Goal: Information Seeking & Learning: Check status

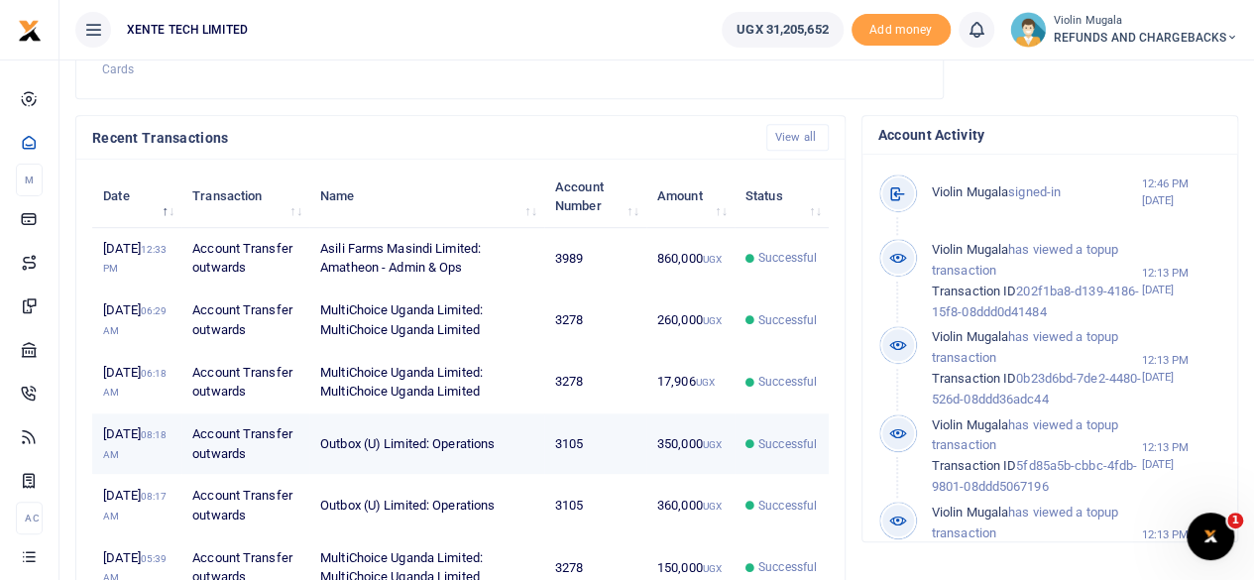
scroll to position [591, 0]
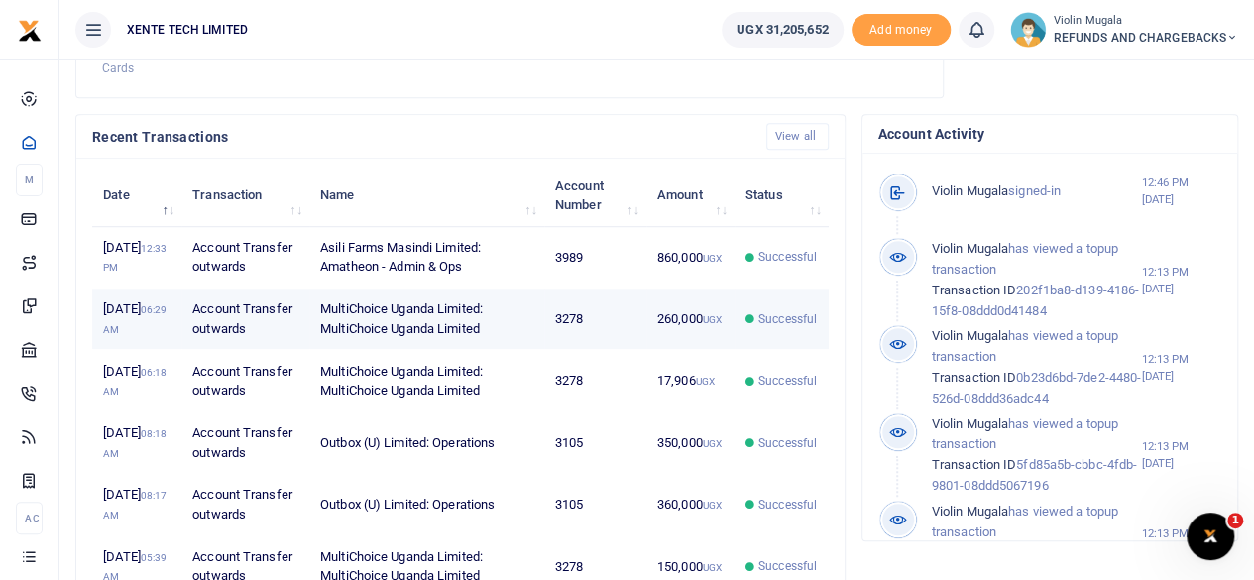
click at [398, 344] on td "MultiChoice Uganda Limited: MultiChoice Uganda Limited" at bounding box center [426, 318] width 235 height 61
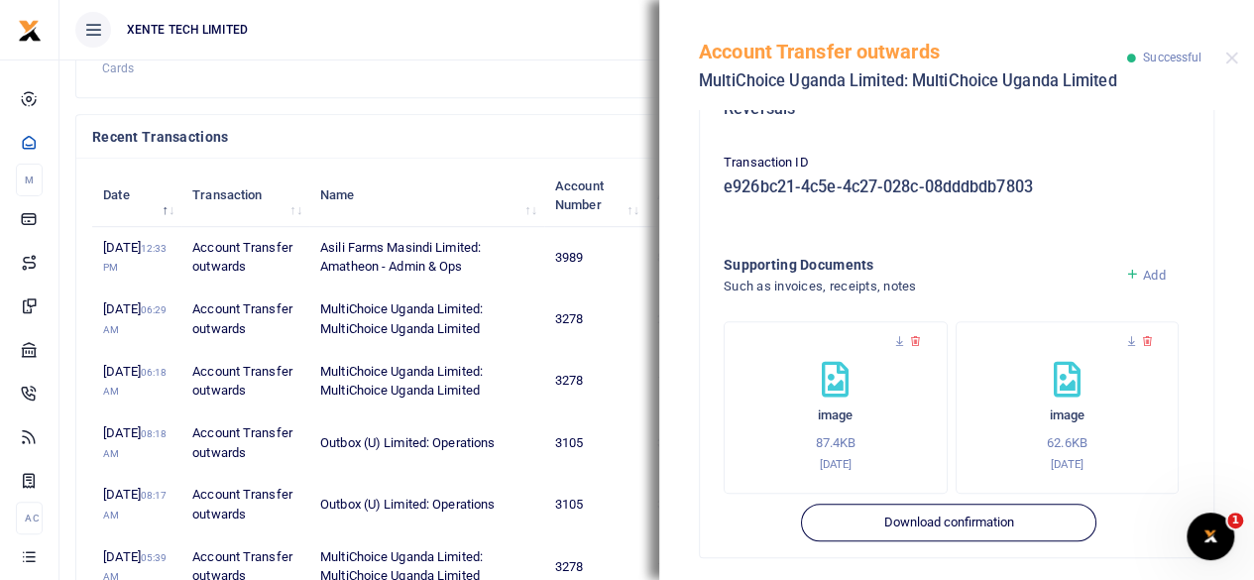
scroll to position [473, 0]
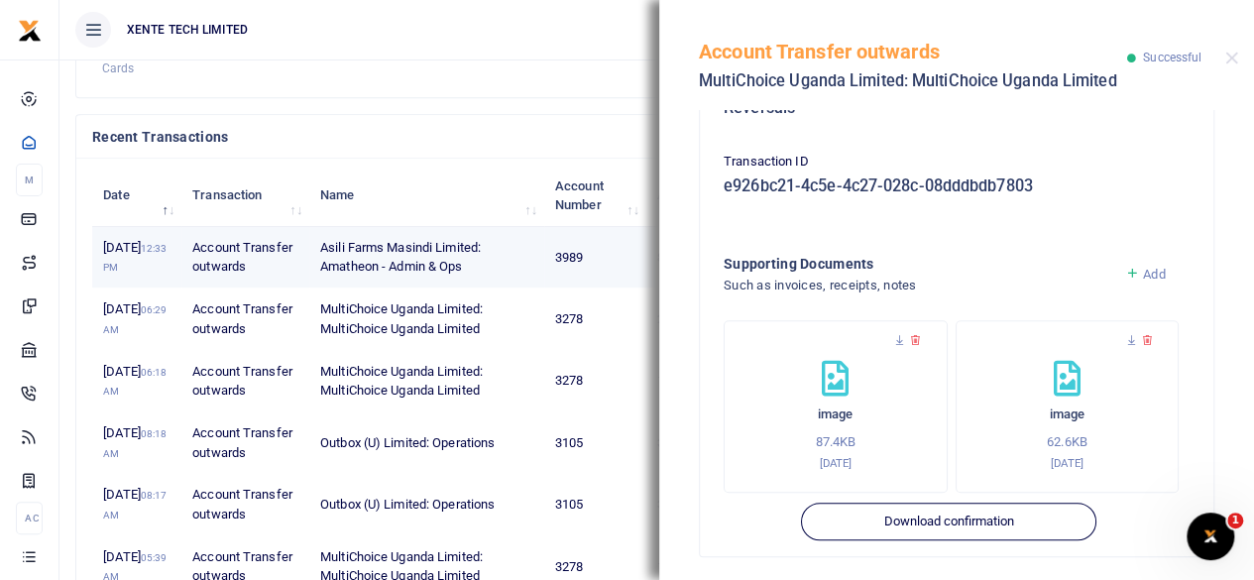
click at [440, 278] on td "Asili Farms Masindi Limited: Amatheon - Admin & Ops" at bounding box center [426, 257] width 235 height 61
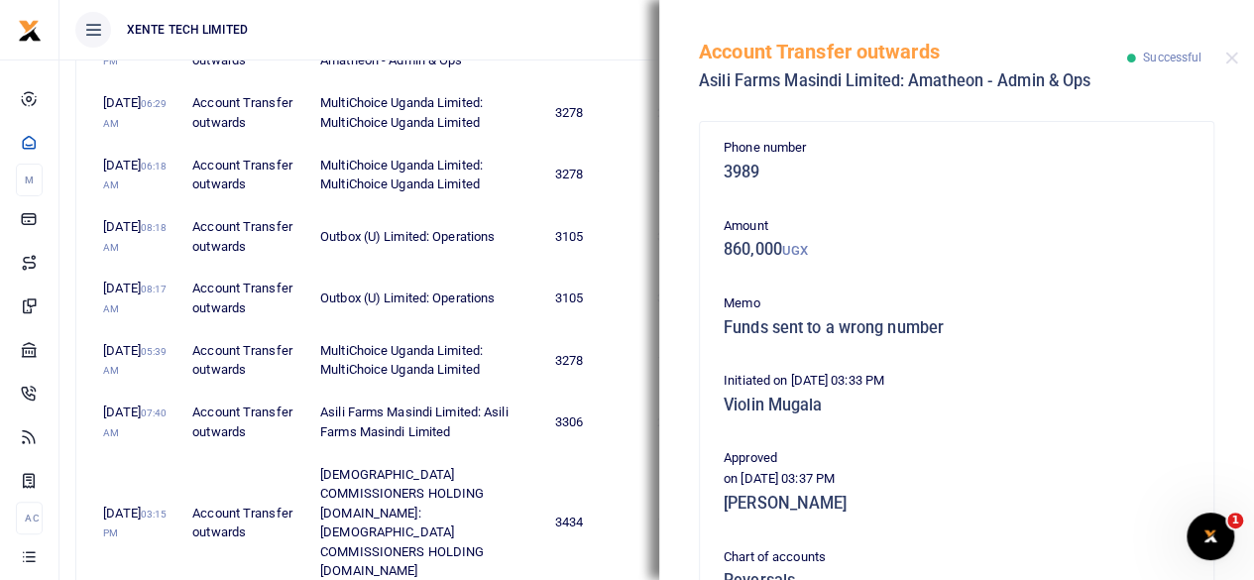
scroll to position [953, 0]
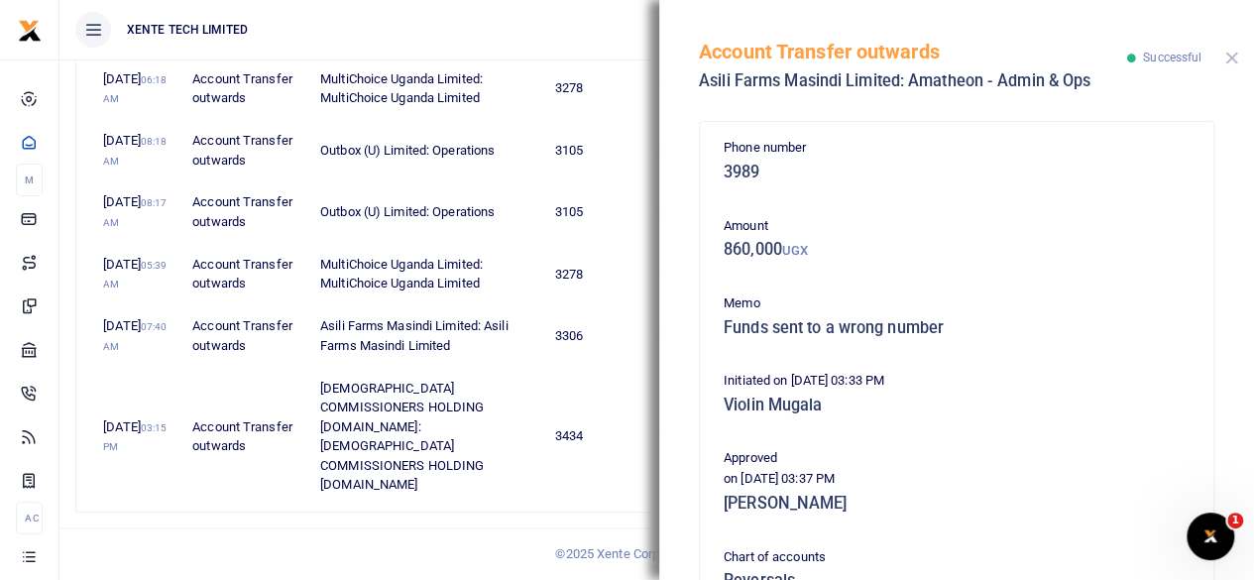
click at [1231, 64] on button "Close" at bounding box center [1231, 58] width 13 height 13
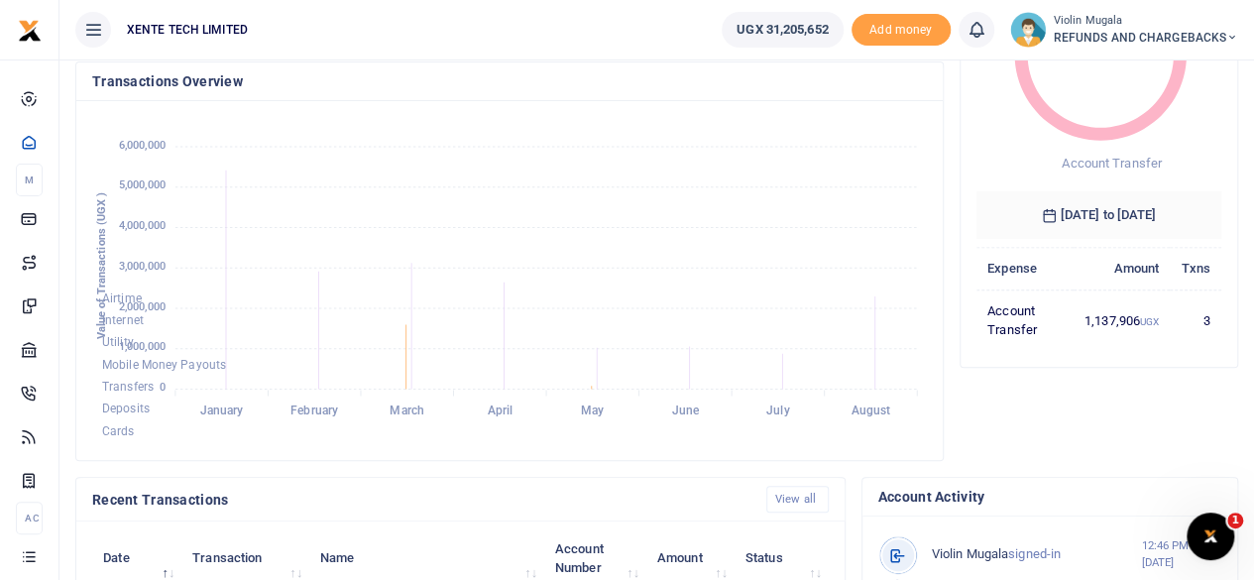
scroll to position [0, 0]
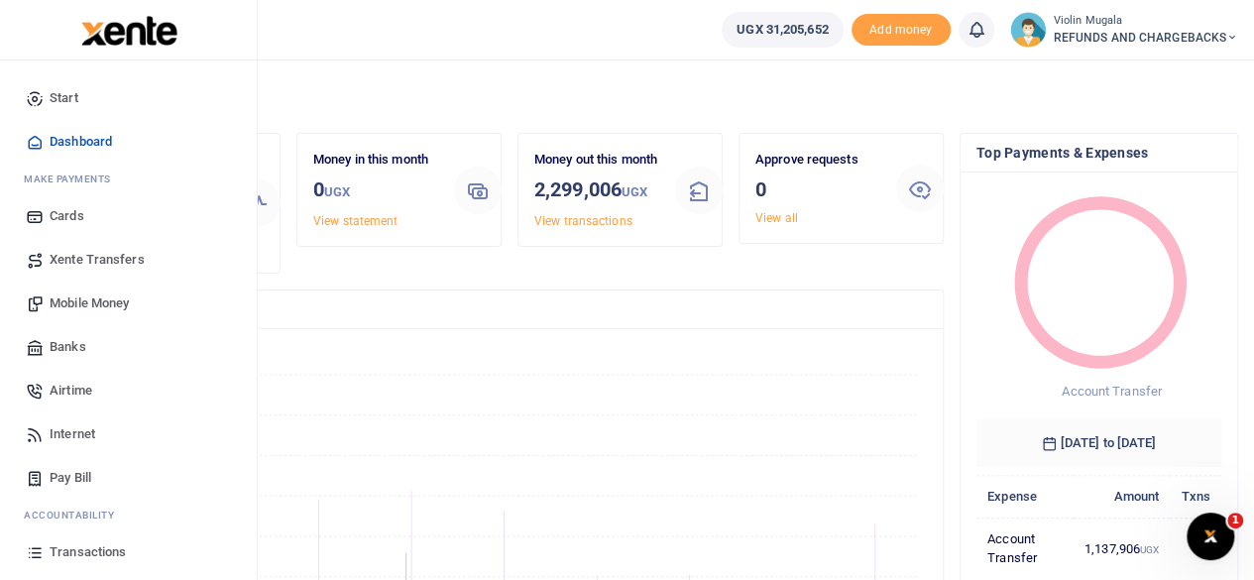
click at [115, 261] on span "Xente Transfers" at bounding box center [97, 260] width 95 height 20
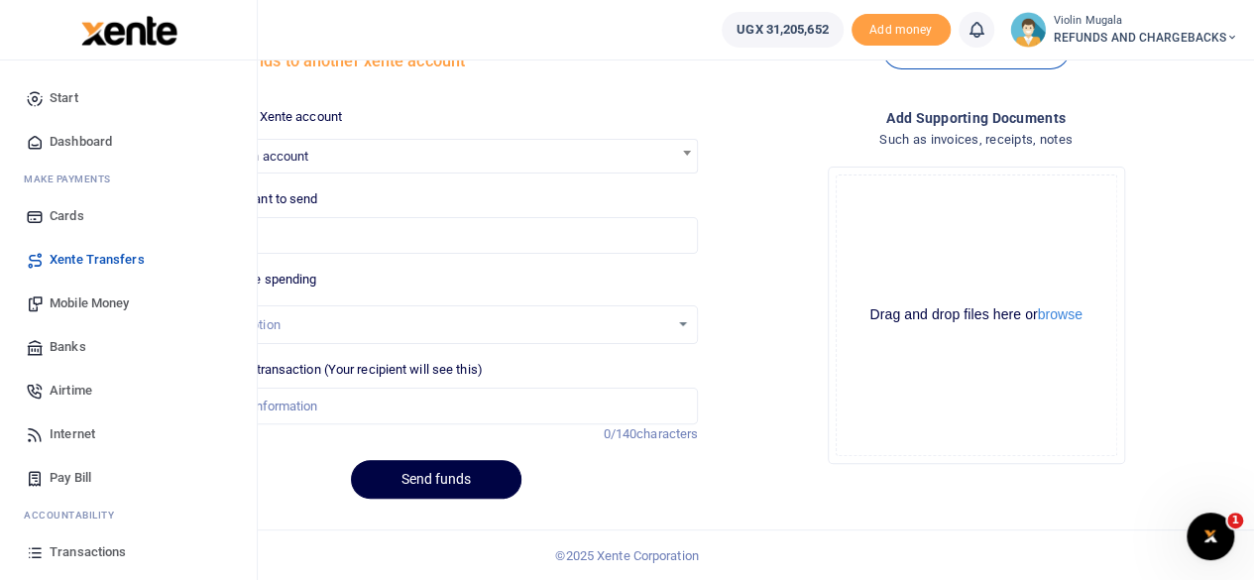
click at [82, 301] on span "Mobile Money" at bounding box center [89, 303] width 79 height 20
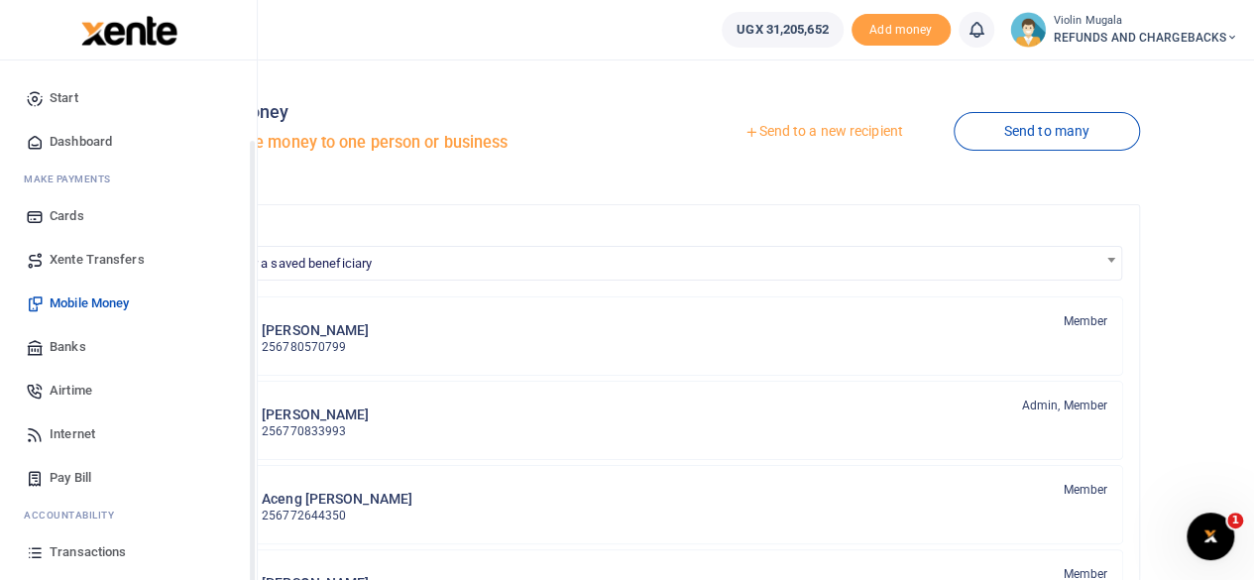
scroll to position [127, 0]
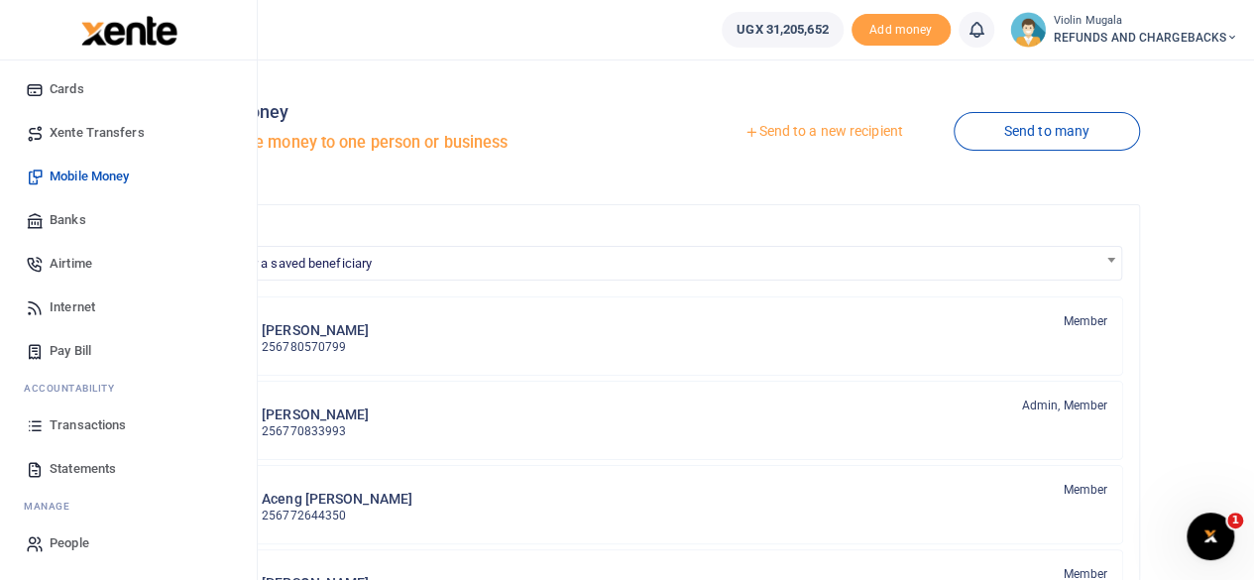
click at [81, 462] on span "Statements" at bounding box center [83, 469] width 66 height 20
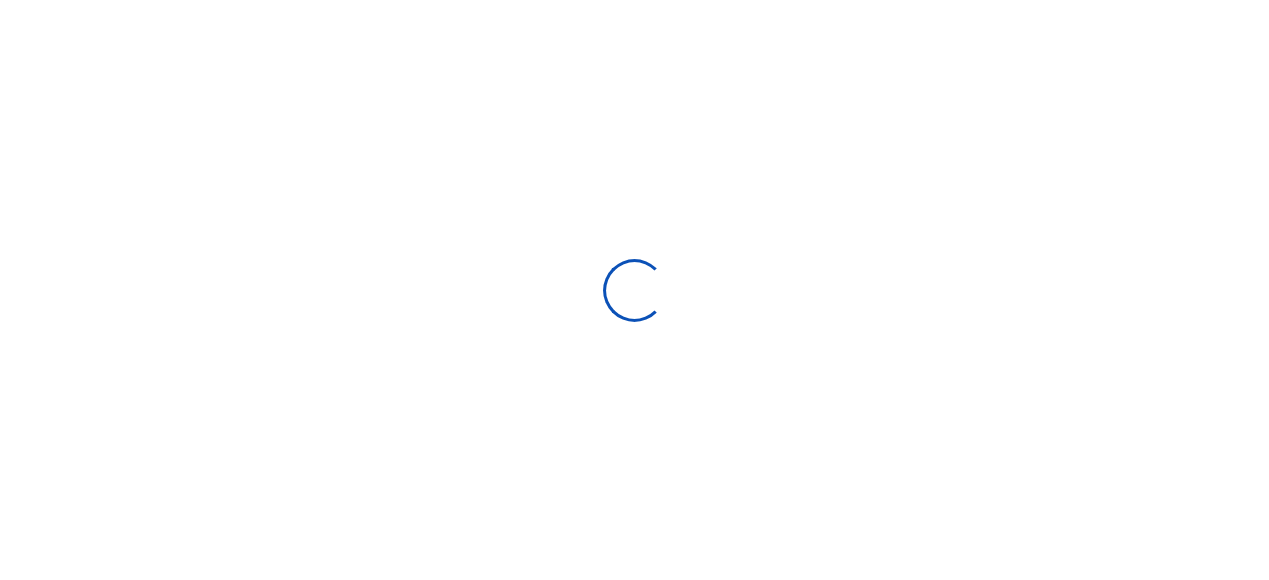
select select "ALL"
type input "[DATE] - [DATE]"
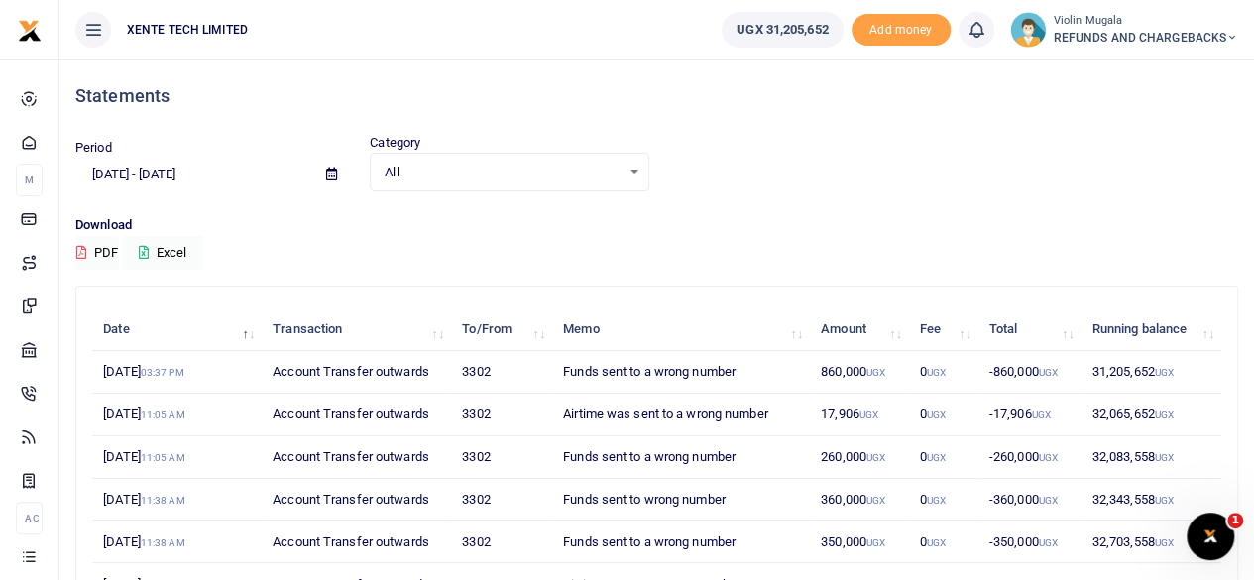
scroll to position [242, 0]
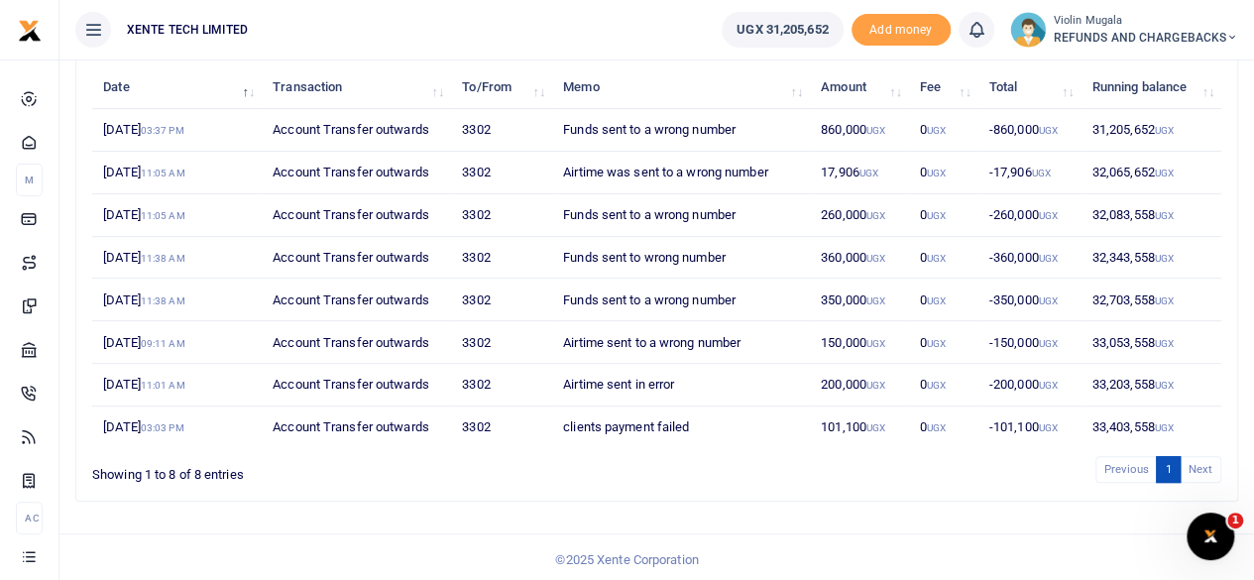
click at [1202, 456] on li "Next" at bounding box center [1200, 469] width 41 height 27
click at [1197, 460] on li "Next" at bounding box center [1200, 469] width 41 height 27
click at [1190, 460] on li "Next" at bounding box center [1200, 469] width 41 height 27
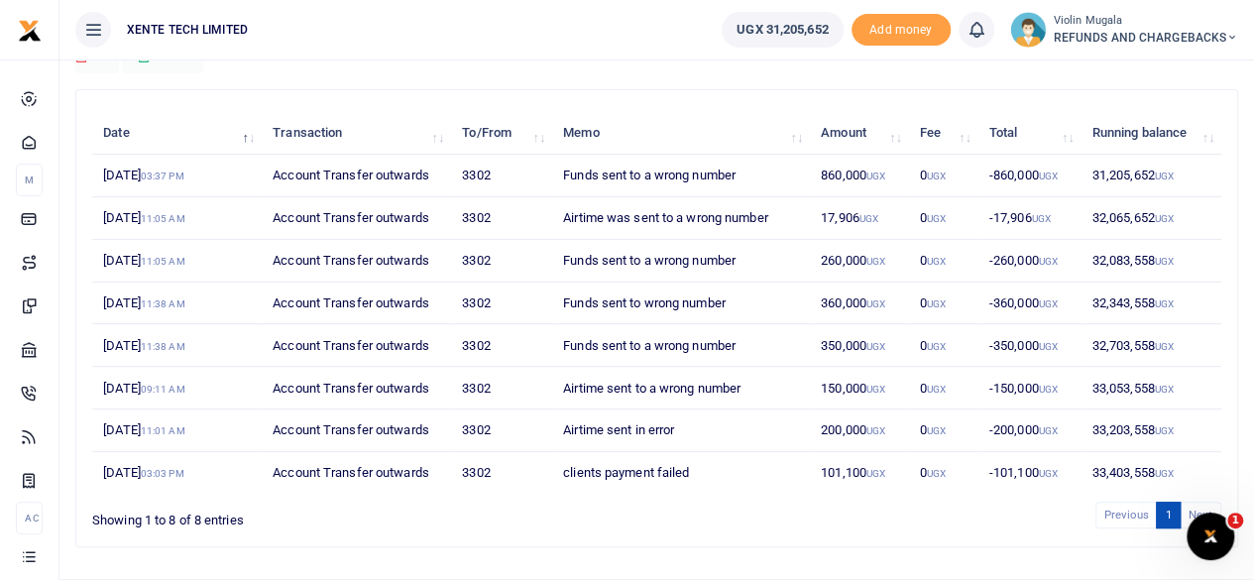
scroll to position [0, 0]
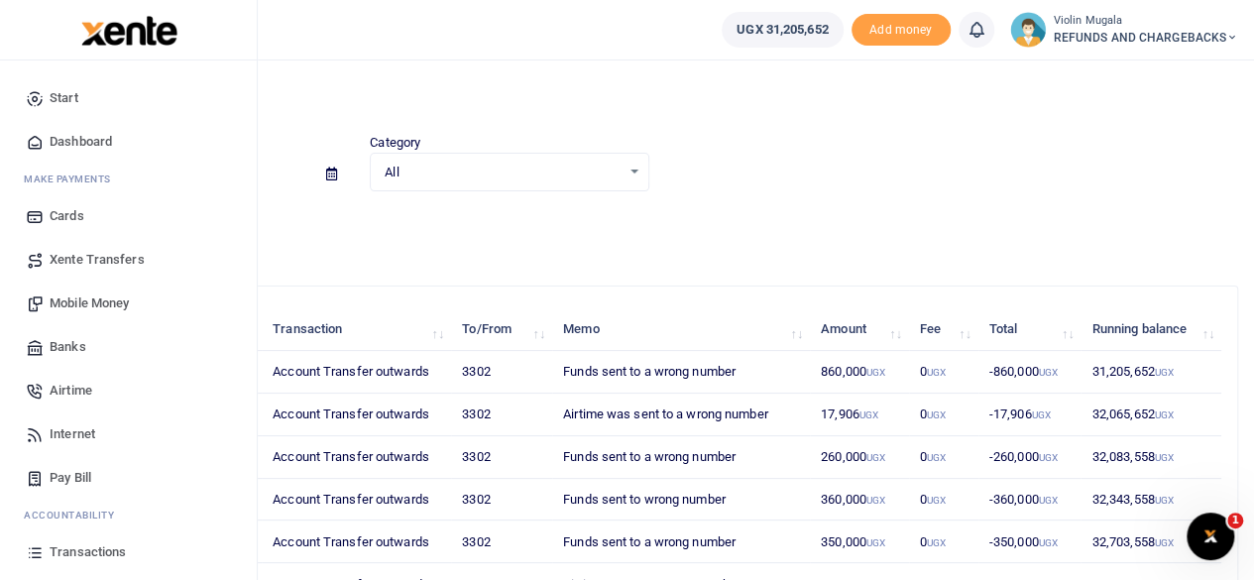
click at [75, 140] on span "Dashboard" at bounding box center [81, 142] width 62 height 20
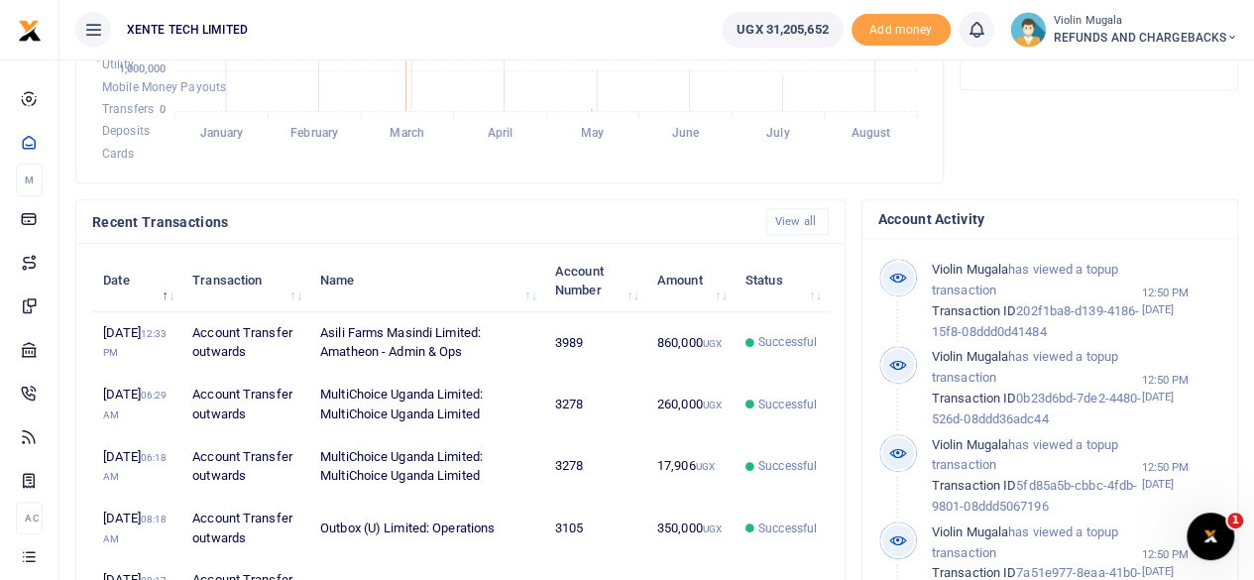
scroll to position [501, 0]
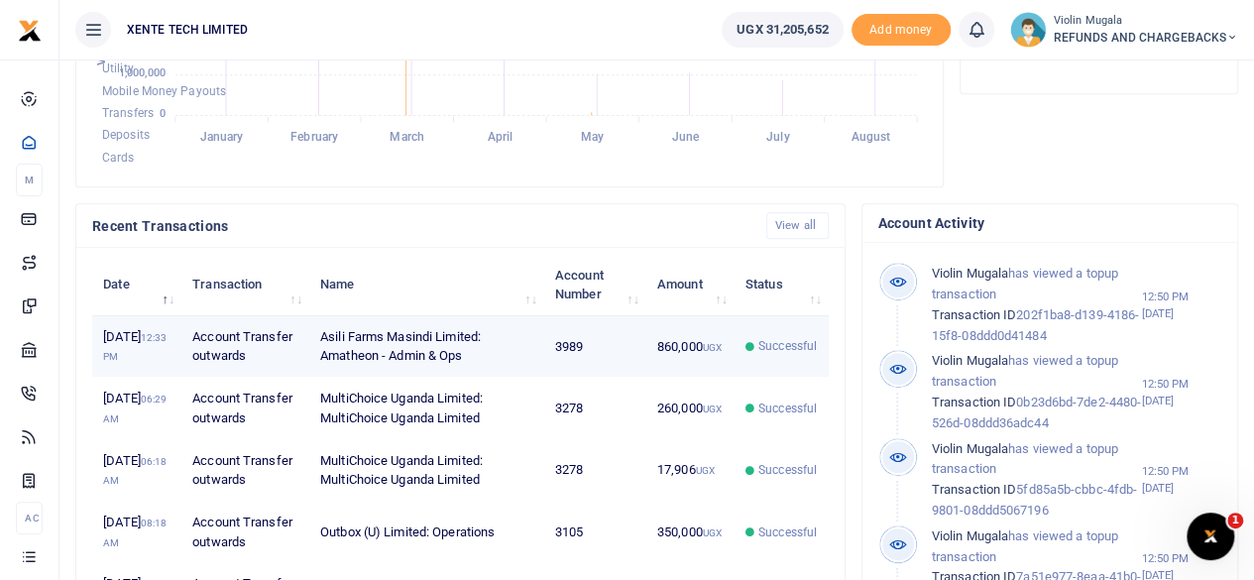
click at [381, 365] on td "Asili Farms Masindi Limited: Amatheon - Admin & Ops" at bounding box center [426, 346] width 235 height 61
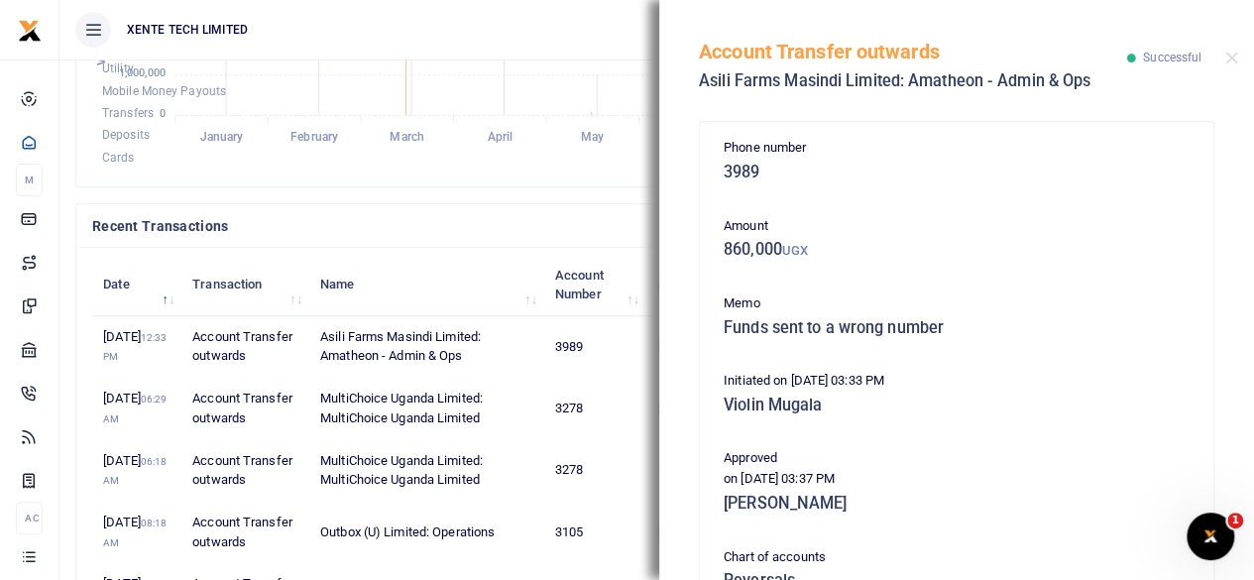
scroll to position [479, 0]
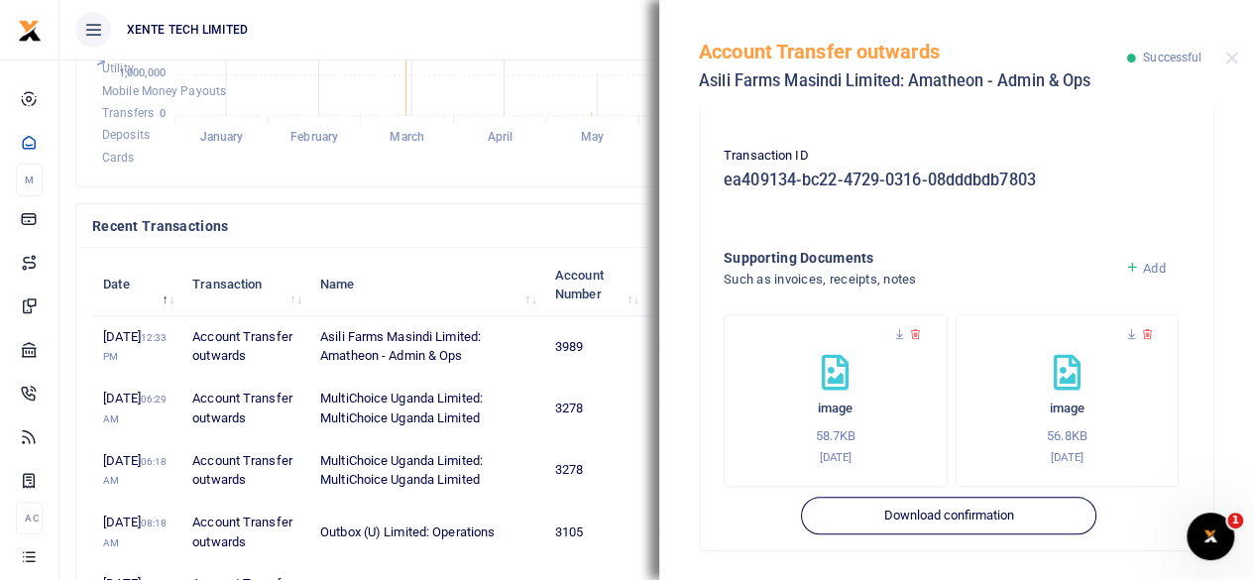
click at [529, 234] on div "Recent Transactions View all" at bounding box center [460, 225] width 752 height 27
click at [1233, 60] on button "Close" at bounding box center [1231, 58] width 13 height 13
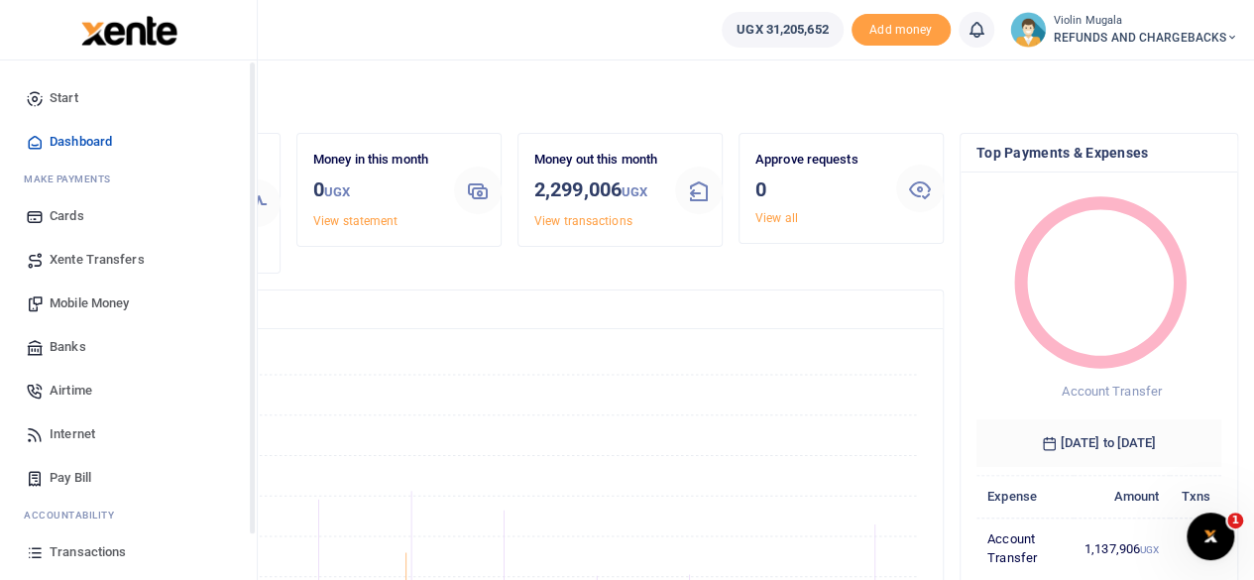
scroll to position [127, 0]
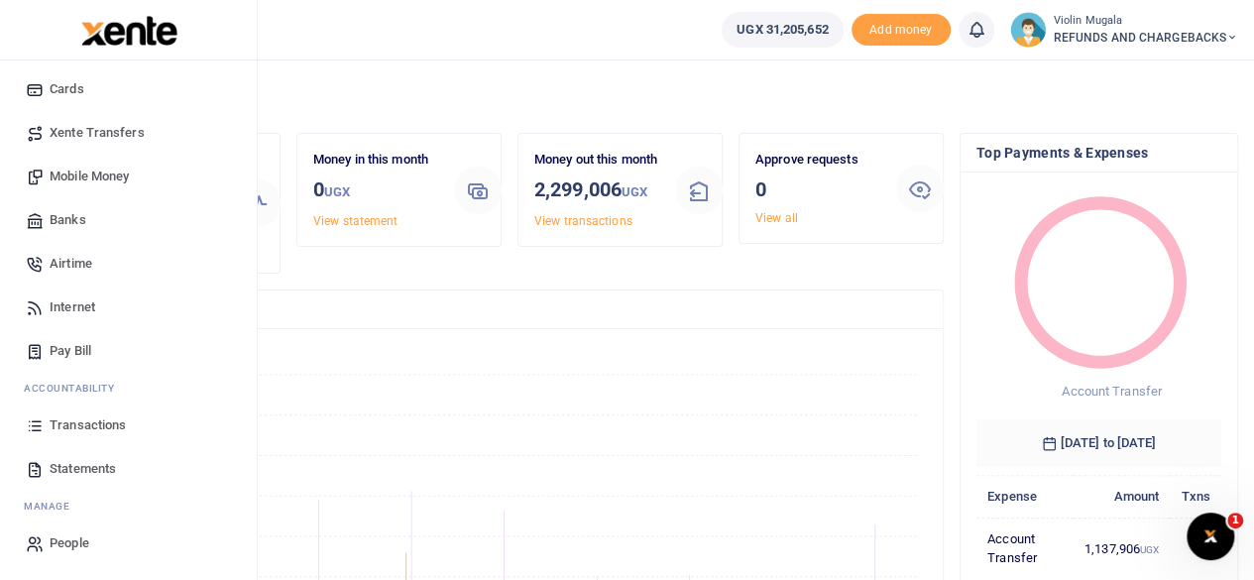
click at [101, 466] on span "Statements" at bounding box center [83, 469] width 66 height 20
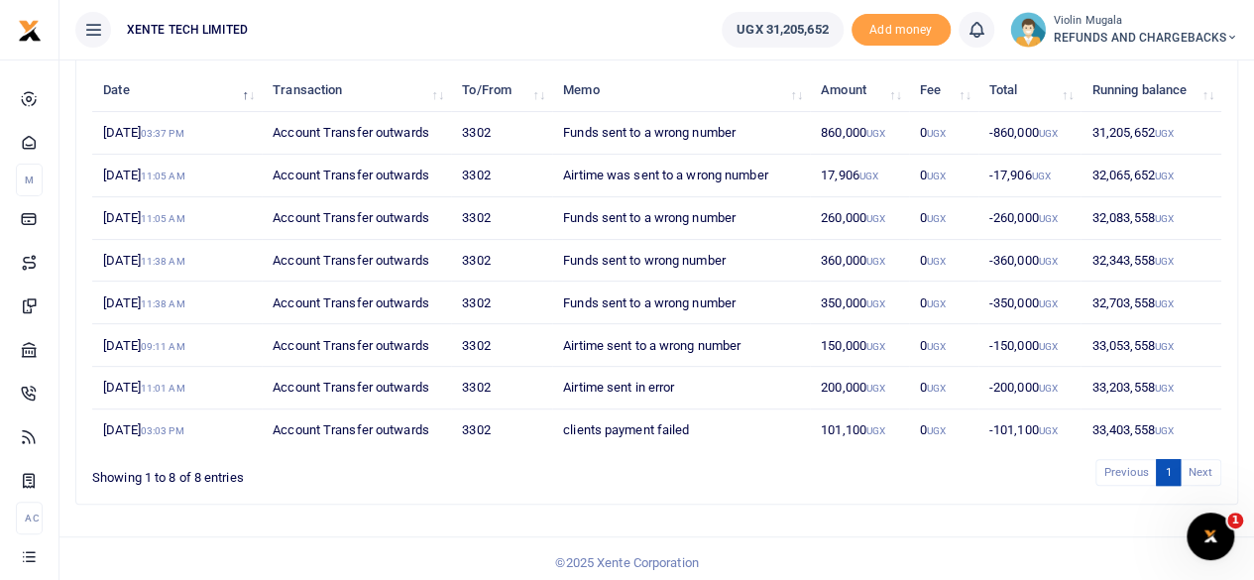
scroll to position [242, 0]
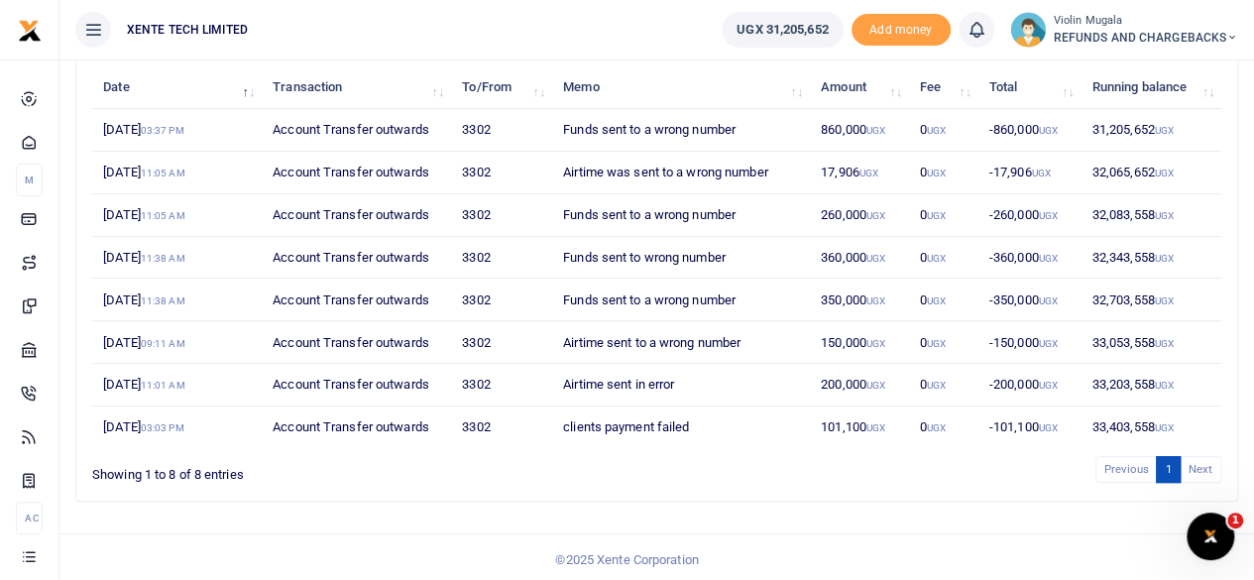
click at [1200, 473] on li "Next" at bounding box center [1200, 469] width 41 height 27
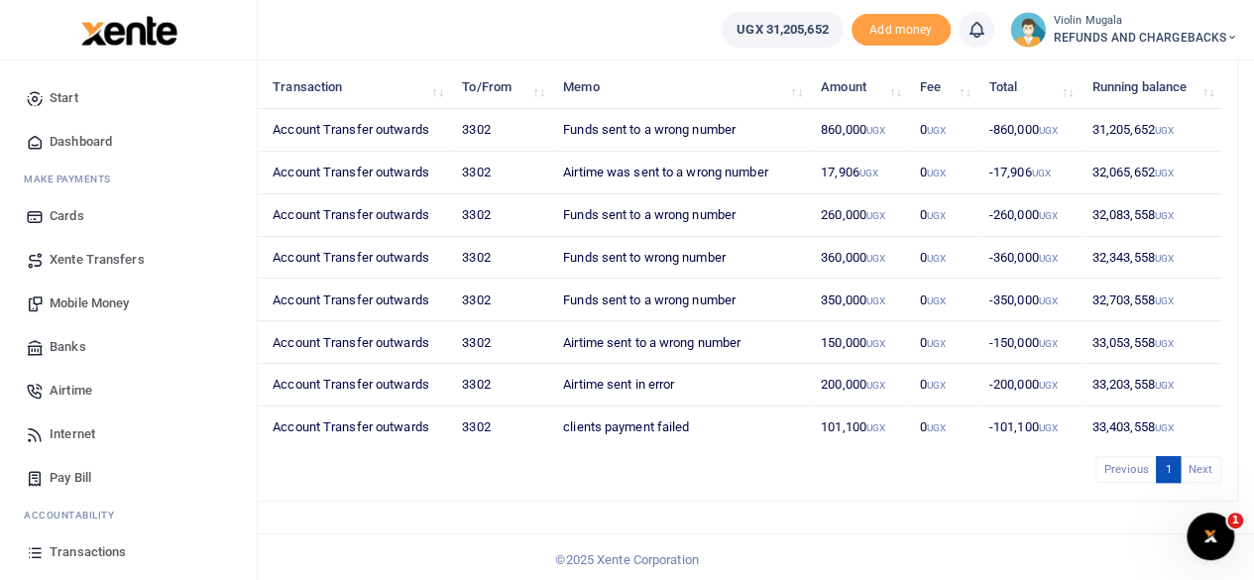
click at [78, 144] on span "Dashboard" at bounding box center [81, 142] width 62 height 20
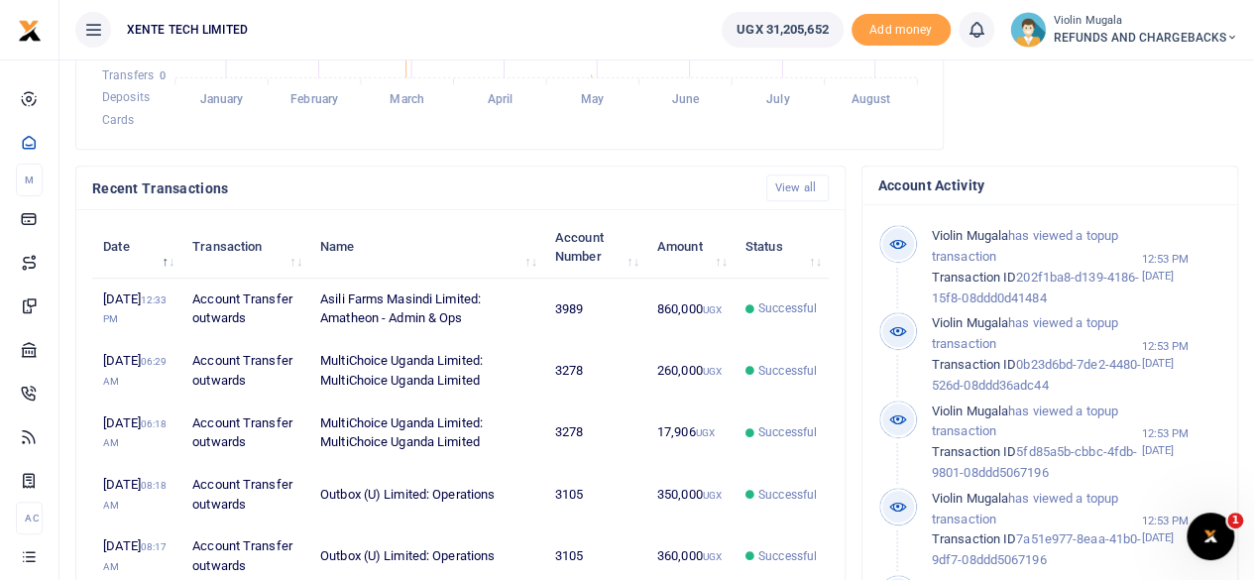
scroll to position [537, 0]
click at [783, 176] on link "View all" at bounding box center [797, 189] width 62 height 27
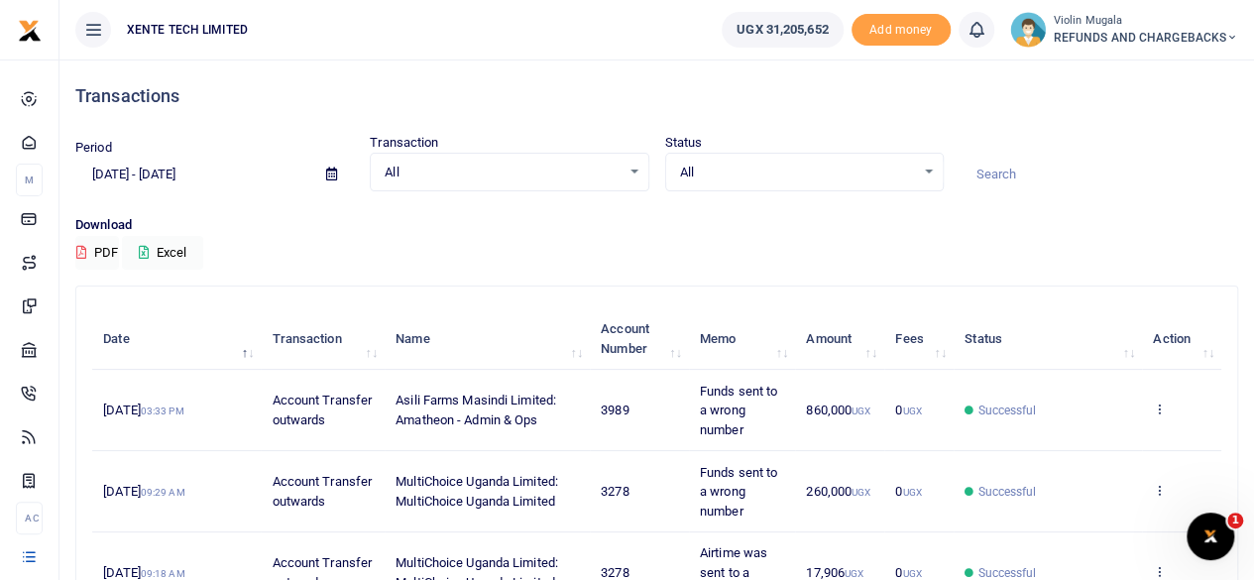
scroll to position [551, 0]
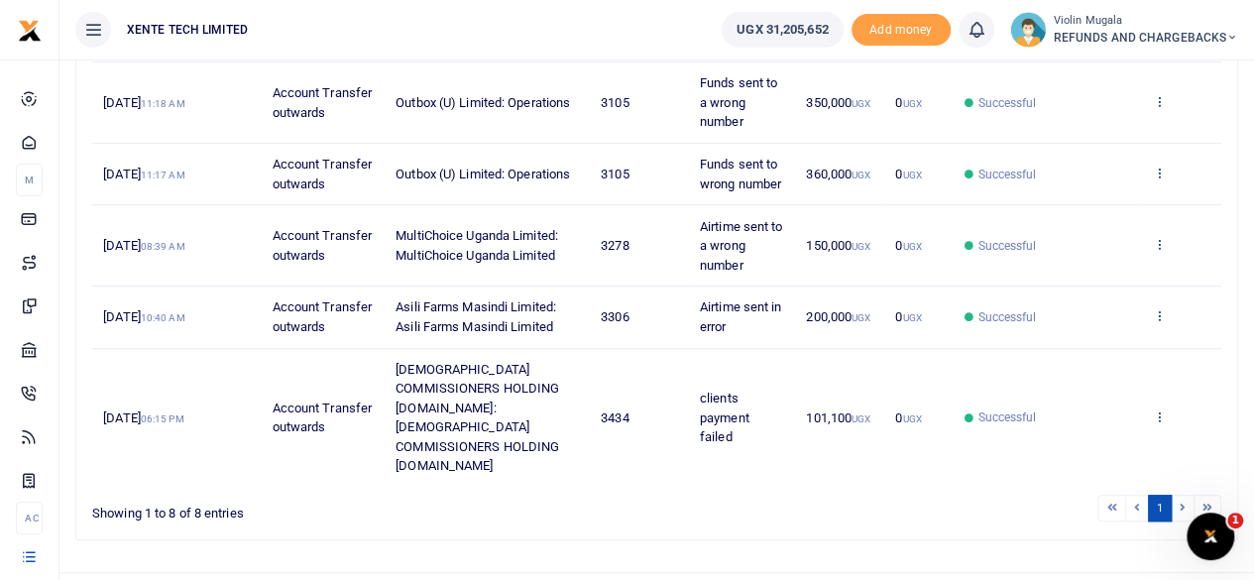
click at [1187, 495] on li at bounding box center [1182, 508] width 23 height 27
click at [1201, 495] on li at bounding box center [1207, 508] width 27 height 27
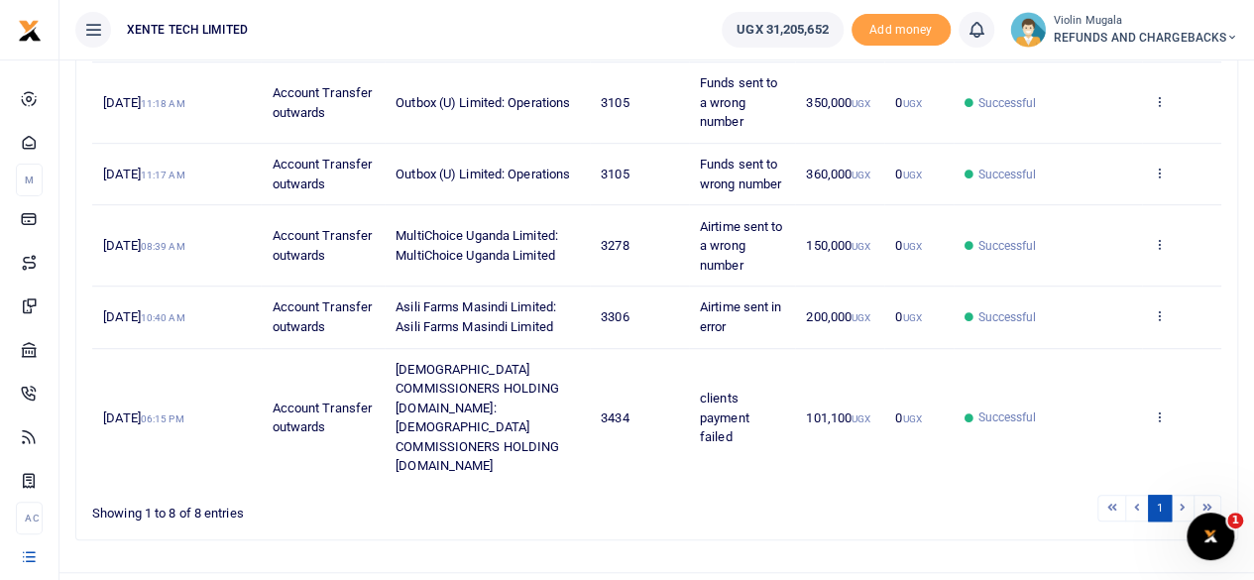
click at [1201, 495] on li at bounding box center [1207, 508] width 27 height 27
click at [1185, 495] on li at bounding box center [1182, 508] width 23 height 27
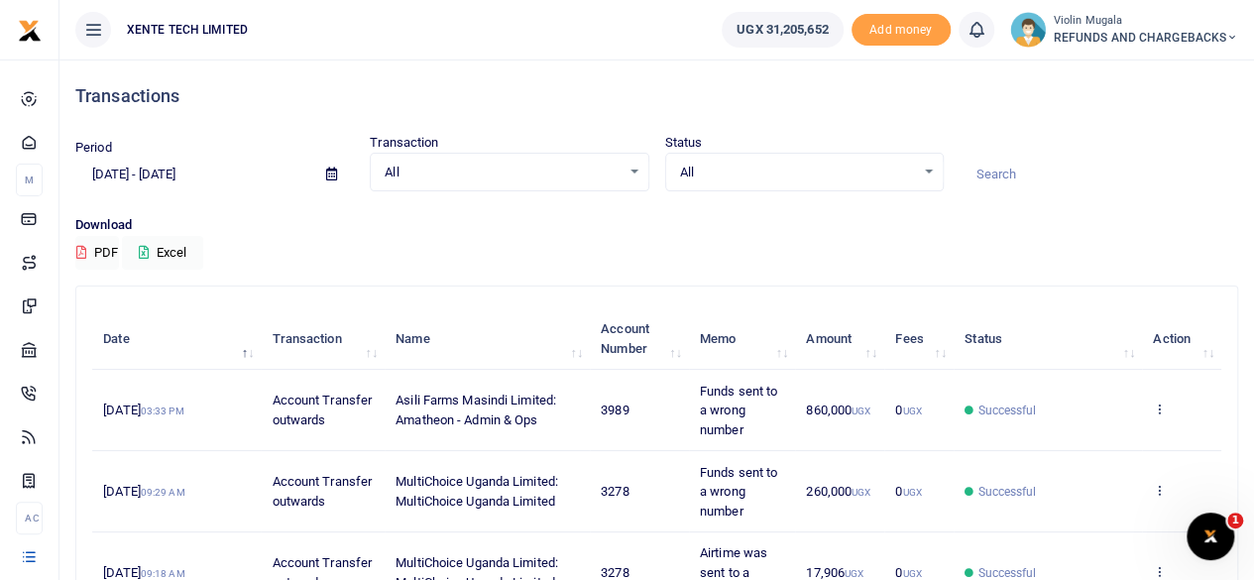
click at [137, 169] on input "[DATE] - [DATE]" at bounding box center [192, 175] width 235 height 34
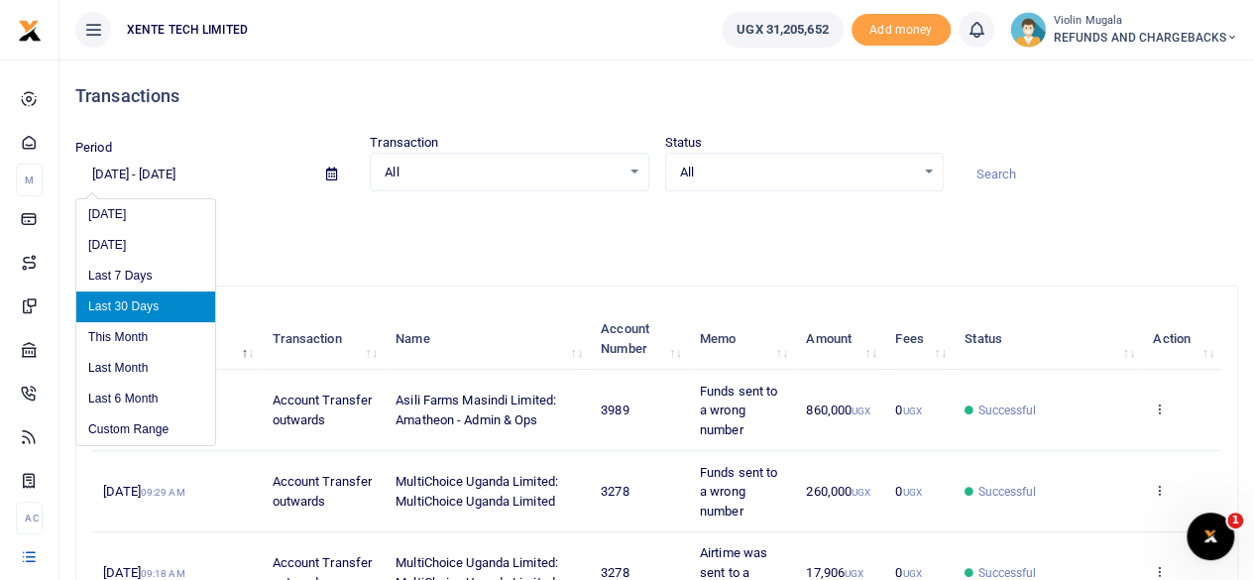
click at [137, 169] on input "[DATE] - [DATE]" at bounding box center [192, 175] width 235 height 34
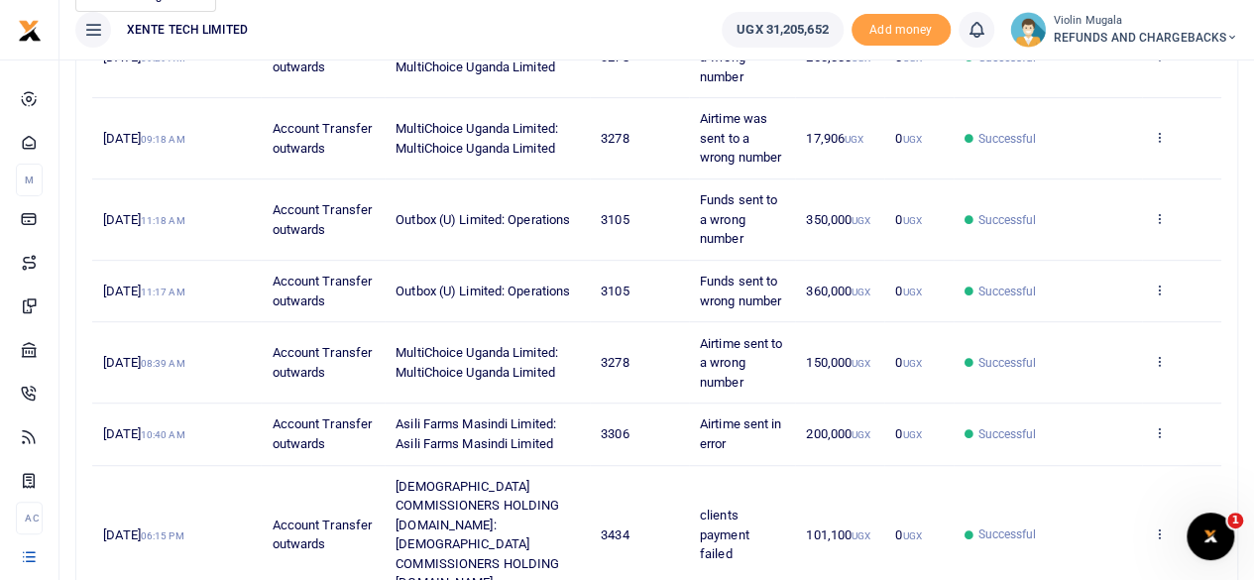
scroll to position [551, 0]
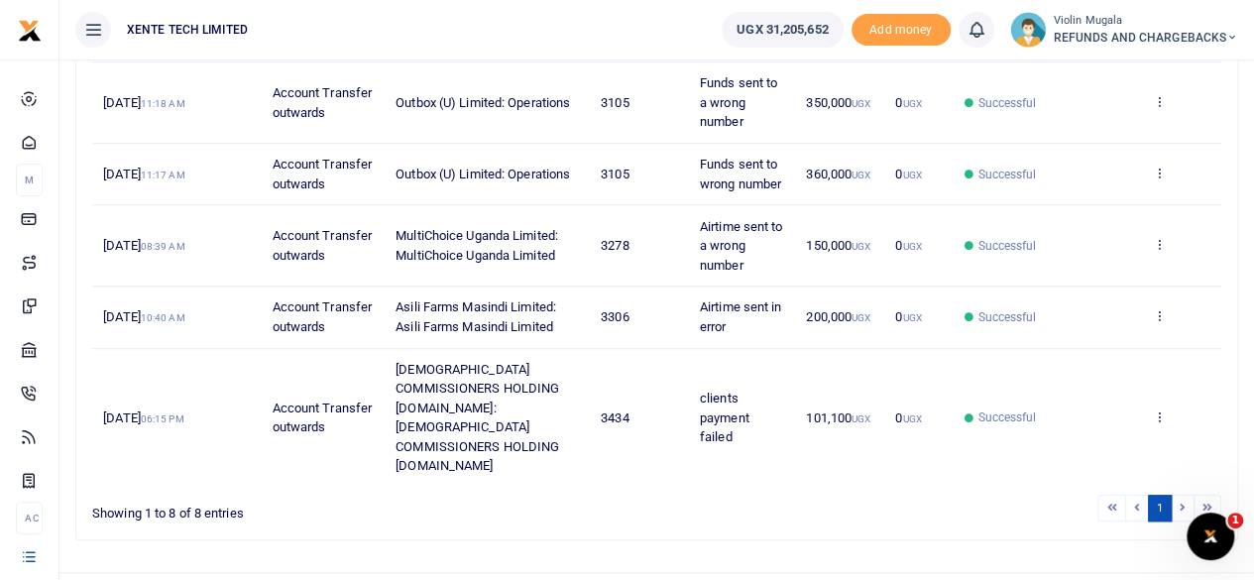
click at [1199, 495] on li at bounding box center [1207, 508] width 27 height 27
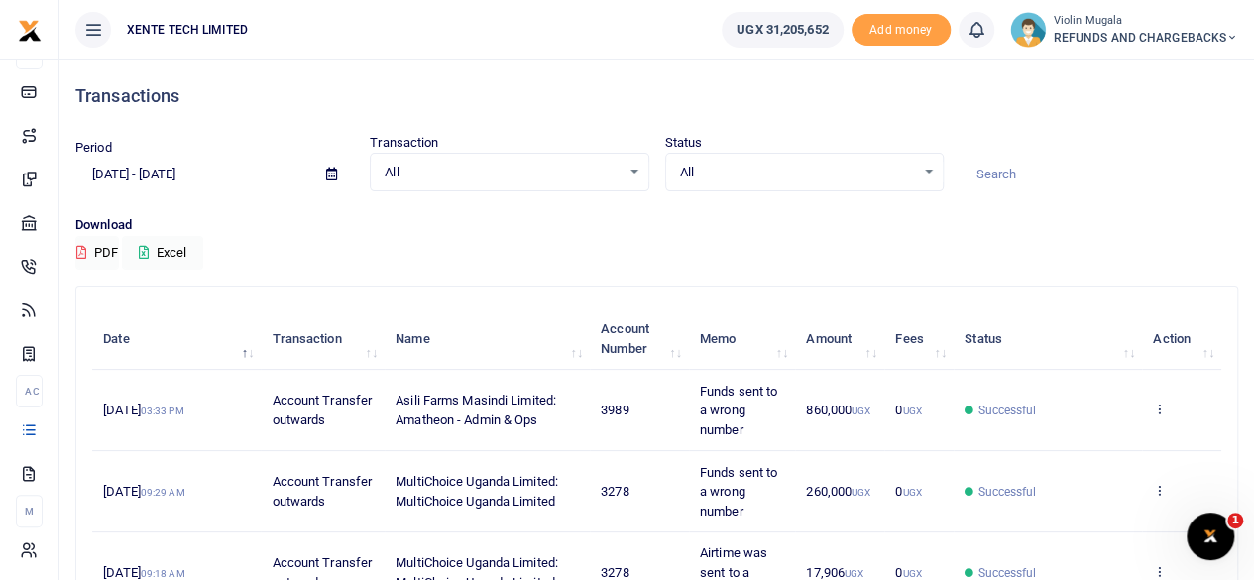
click at [914, 173] on span "All" at bounding box center [797, 173] width 235 height 20
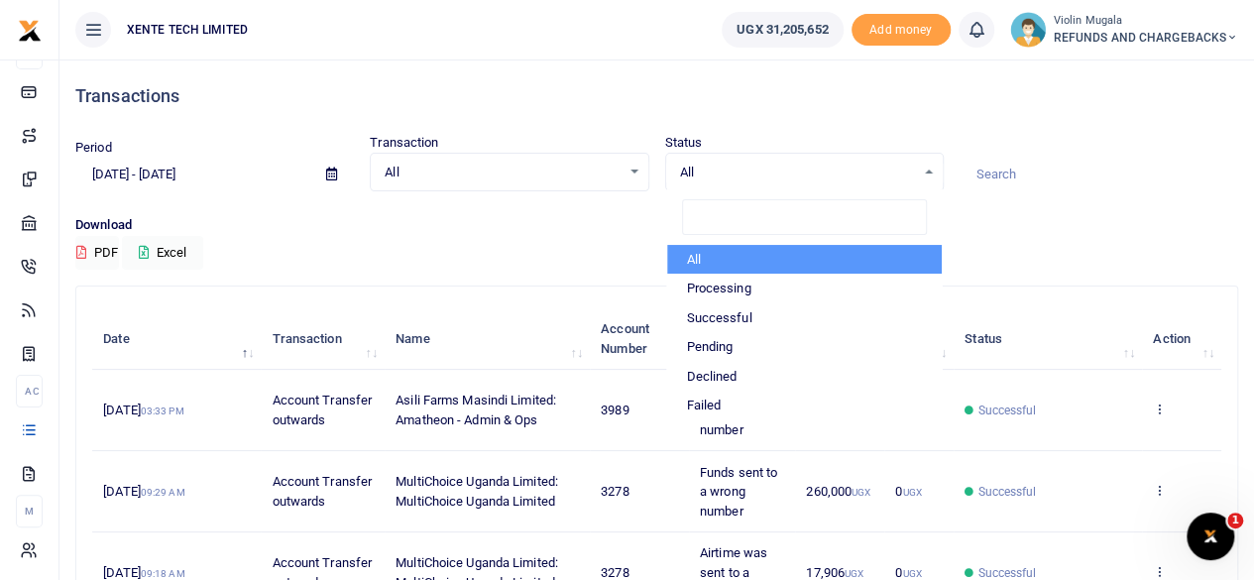
click at [914, 173] on span "All" at bounding box center [797, 173] width 235 height 20
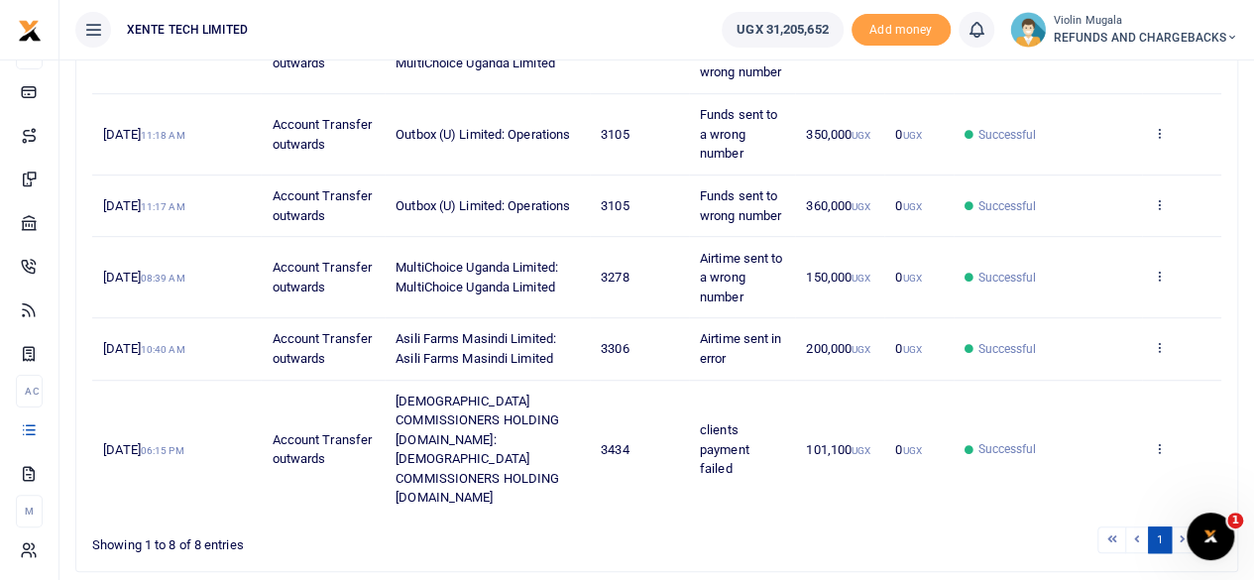
scroll to position [551, 0]
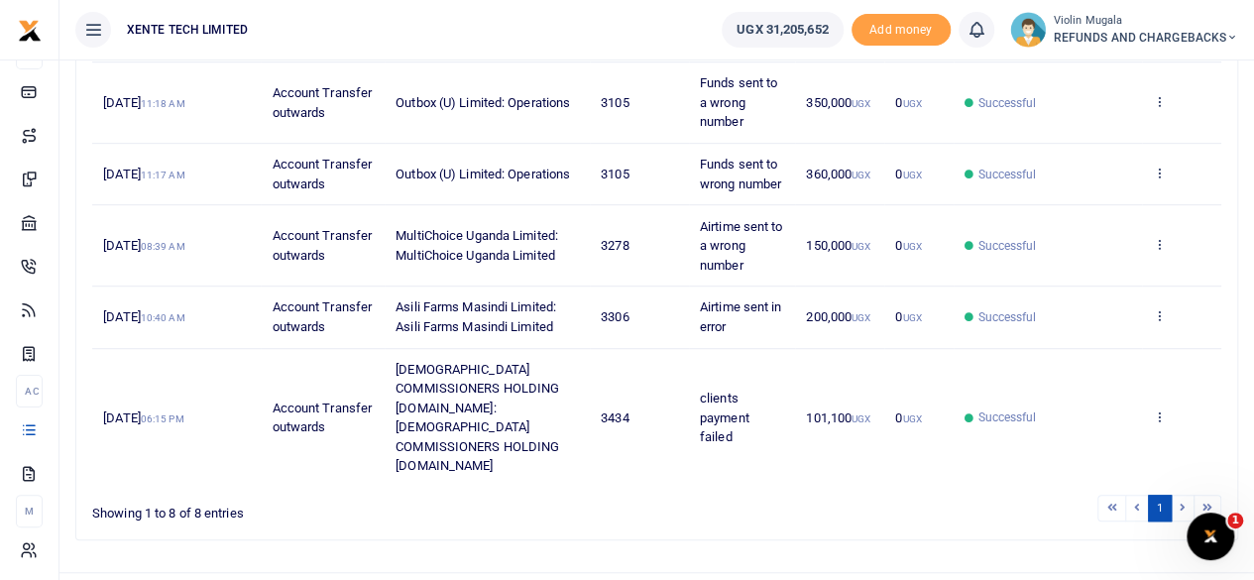
click at [1175, 495] on li at bounding box center [1182, 508] width 23 height 27
click at [1179, 495] on li at bounding box center [1182, 508] width 23 height 27
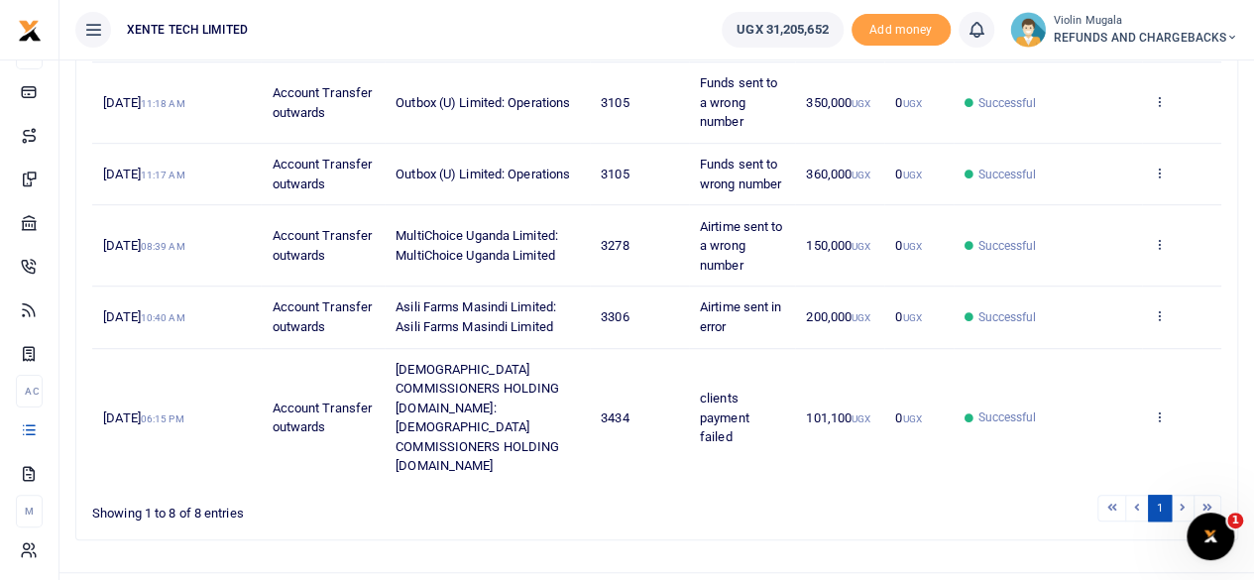
click at [1179, 495] on li at bounding box center [1182, 508] width 23 height 27
click at [1183, 495] on li at bounding box center [1182, 508] width 23 height 27
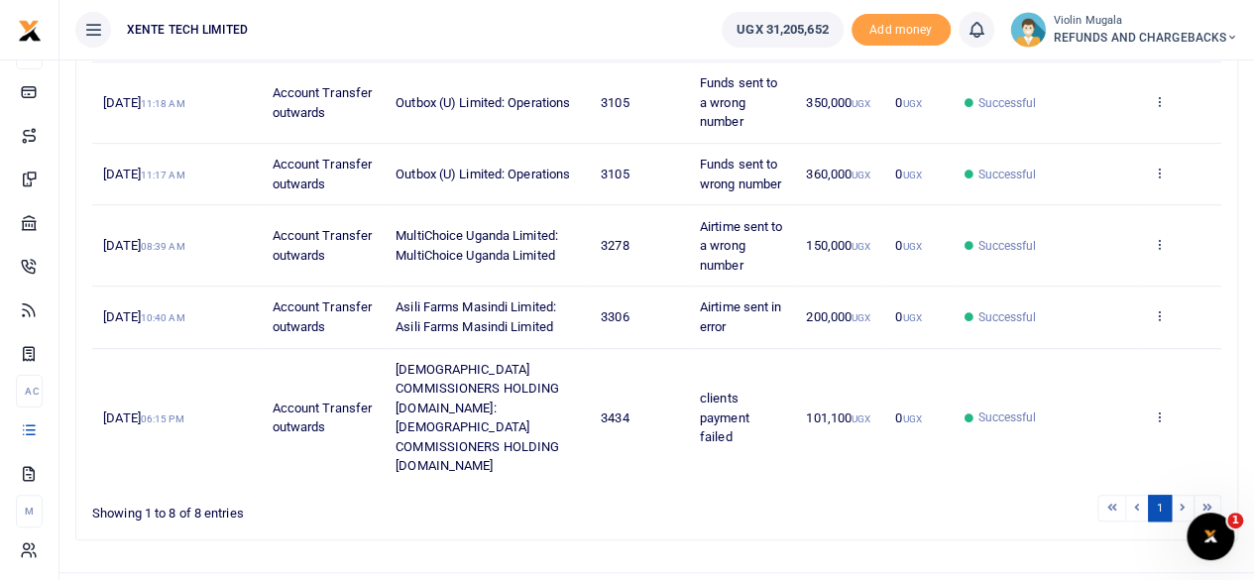
click at [1183, 495] on li at bounding box center [1182, 508] width 23 height 27
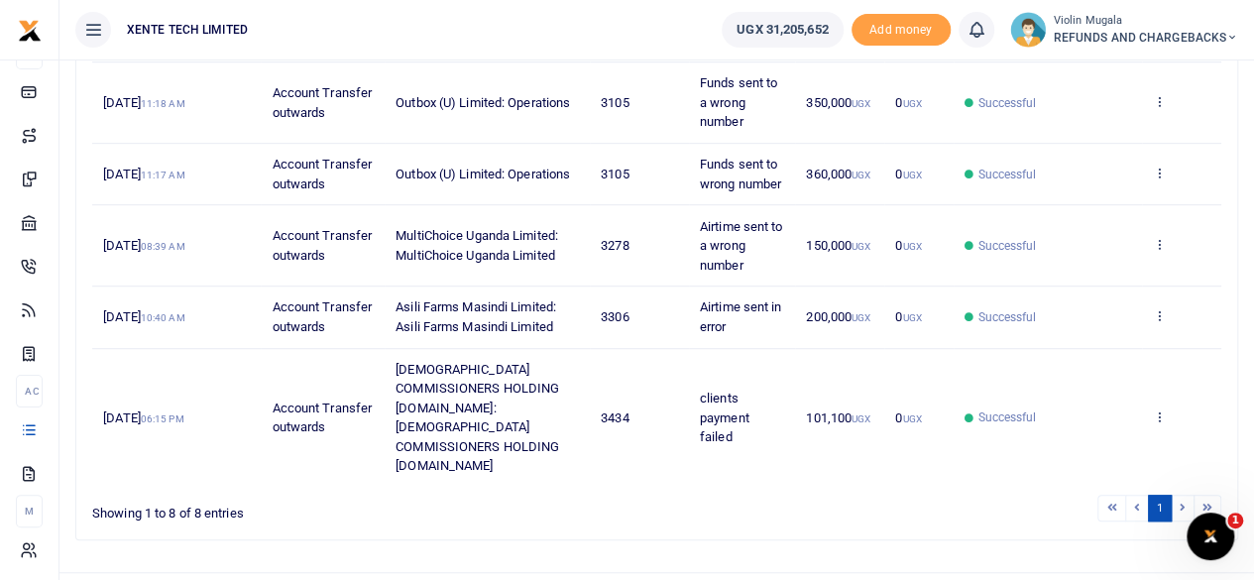
click at [1183, 495] on li at bounding box center [1182, 508] width 23 height 27
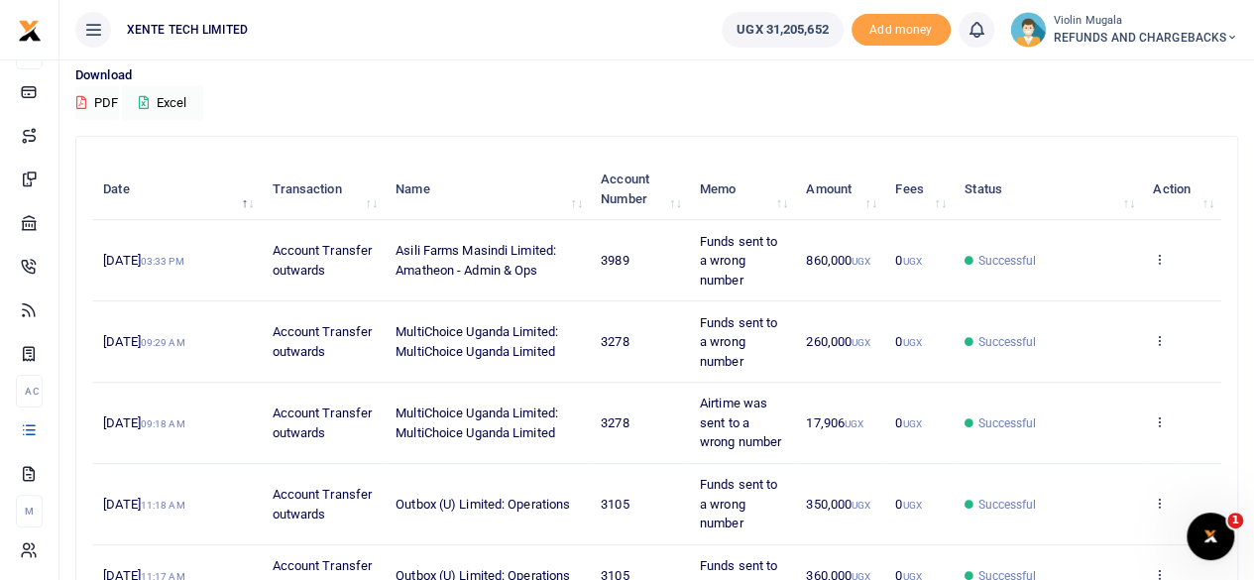
scroll to position [0, 0]
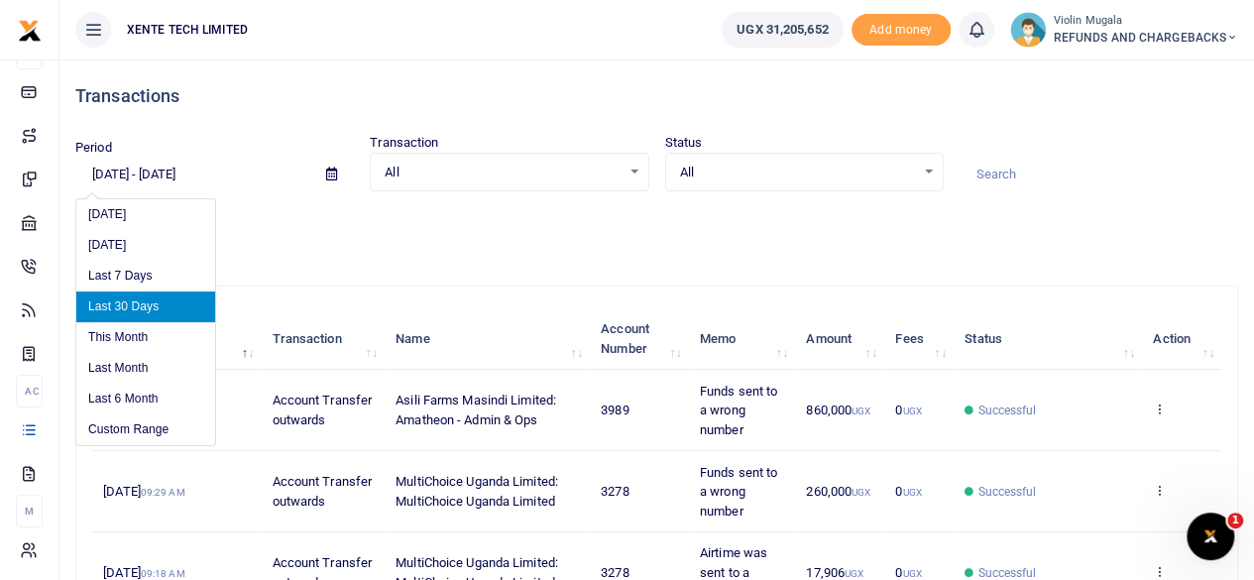
click at [141, 175] on input "[DATE] - [DATE]" at bounding box center [192, 175] width 235 height 34
click at [131, 433] on li "Custom Range" at bounding box center [145, 429] width 139 height 31
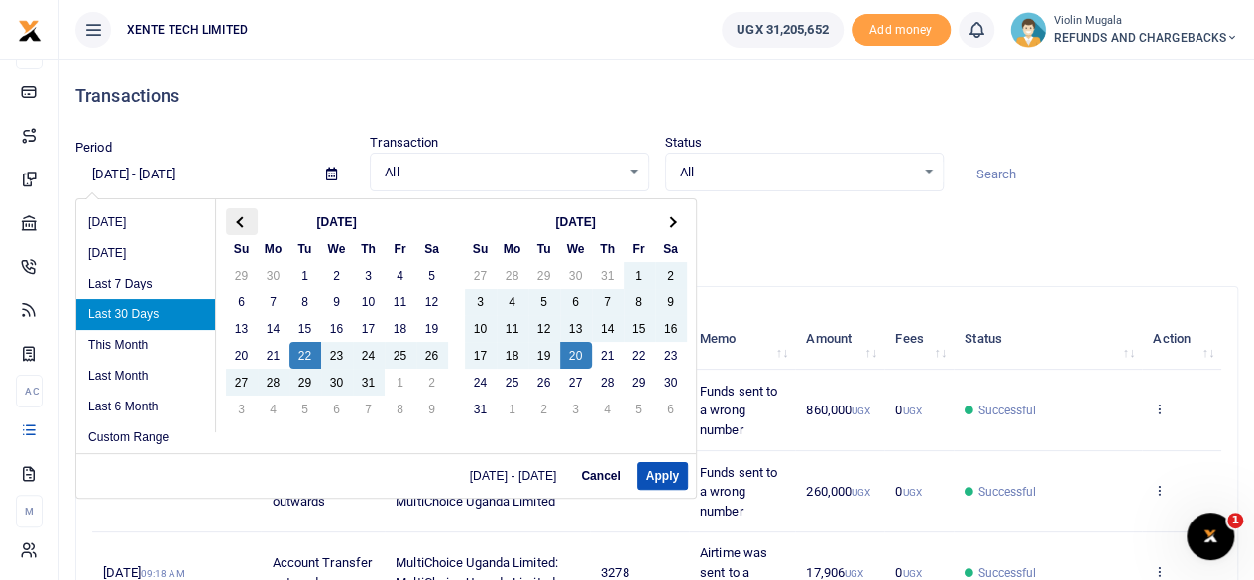
click at [242, 227] on th at bounding box center [242, 221] width 32 height 27
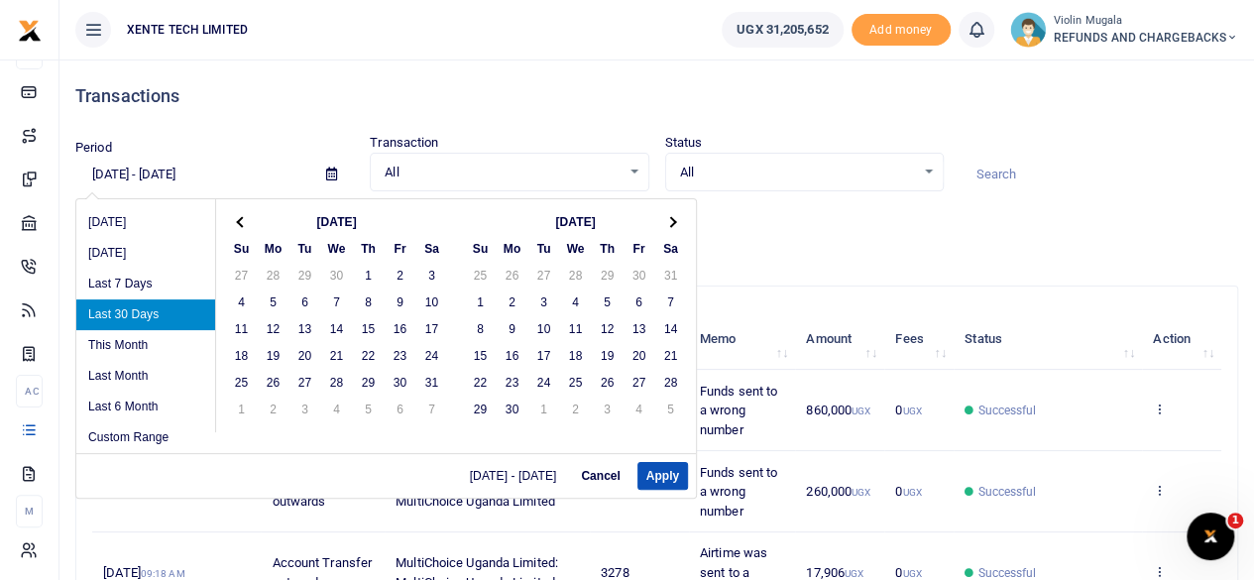
click at [242, 227] on th at bounding box center [242, 221] width 32 height 27
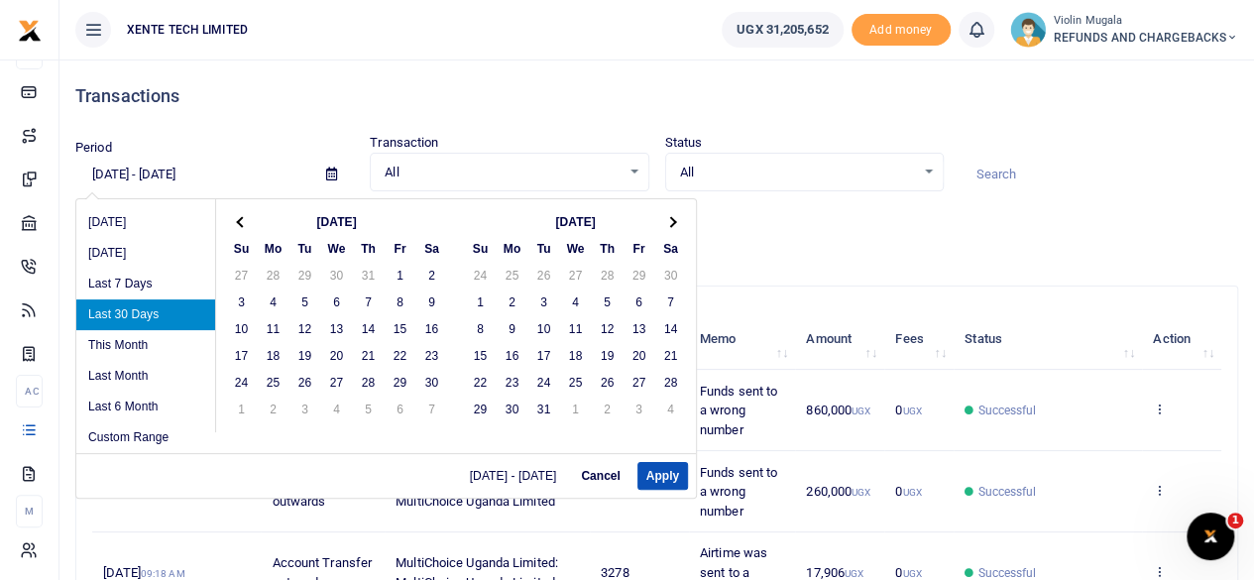
click at [242, 227] on th at bounding box center [242, 221] width 32 height 27
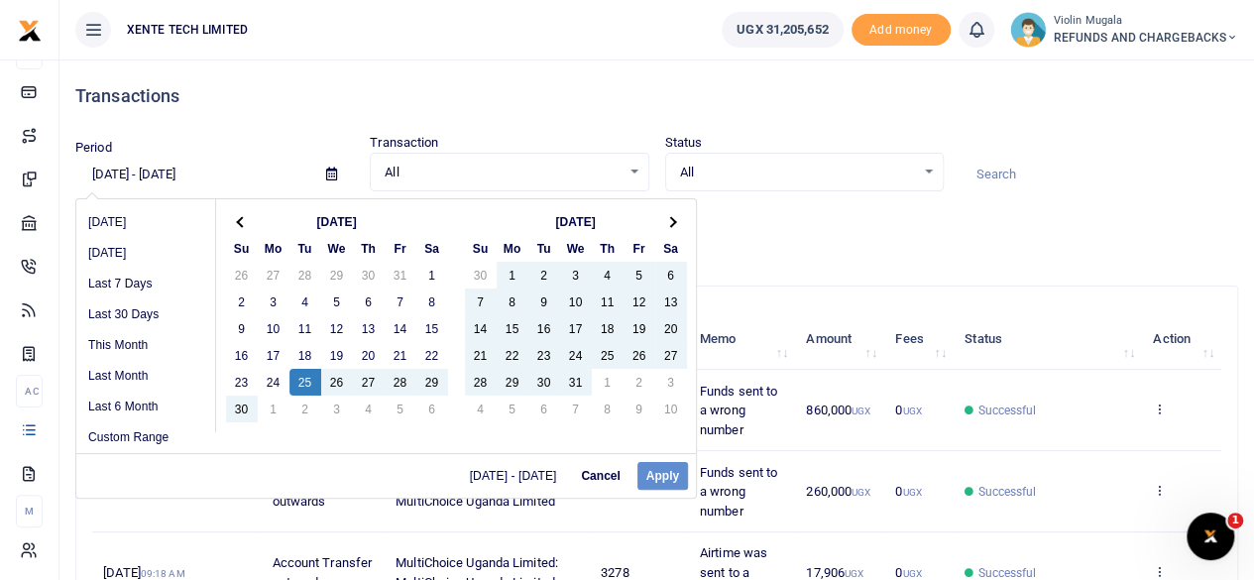
click at [676, 473] on div "[DATE] - [DATE] Cancel Apply" at bounding box center [385, 475] width 619 height 45
click at [662, 474] on div "[DATE] - [DATE] Cancel Apply" at bounding box center [385, 475] width 619 height 45
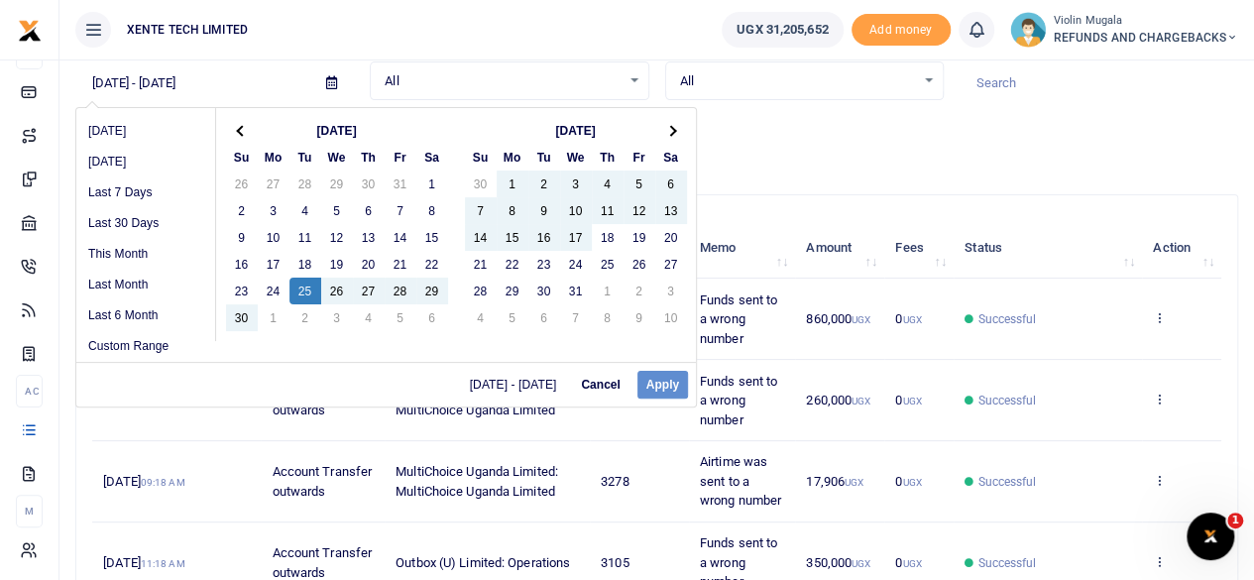
scroll to position [89, 0]
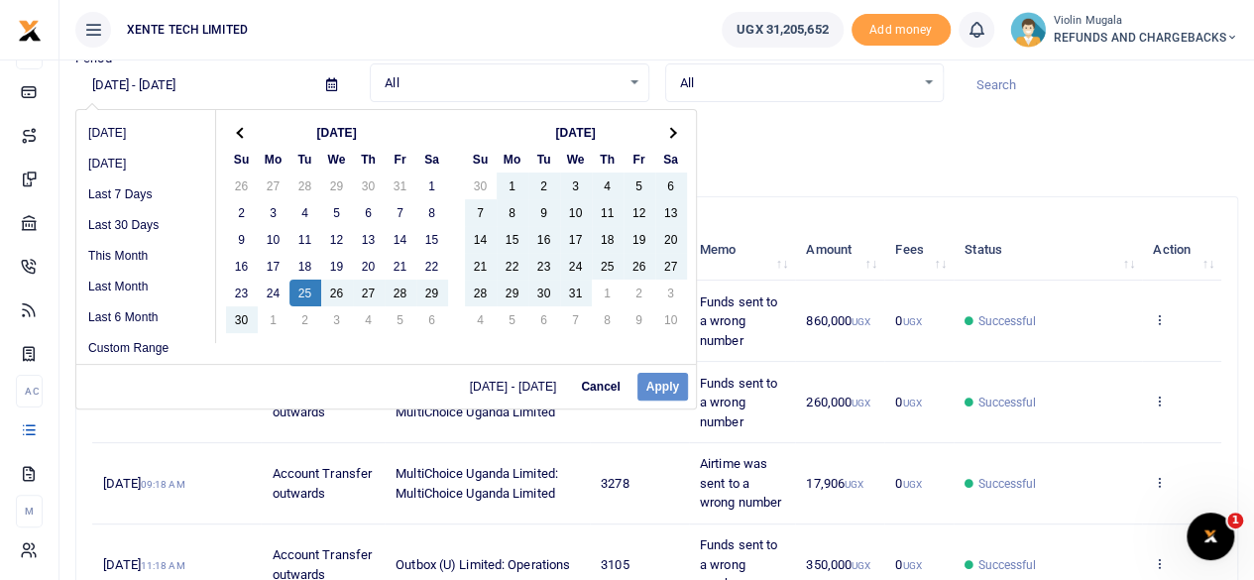
click at [654, 382] on div "[DATE] - [DATE] Cancel Apply" at bounding box center [385, 386] width 619 height 45
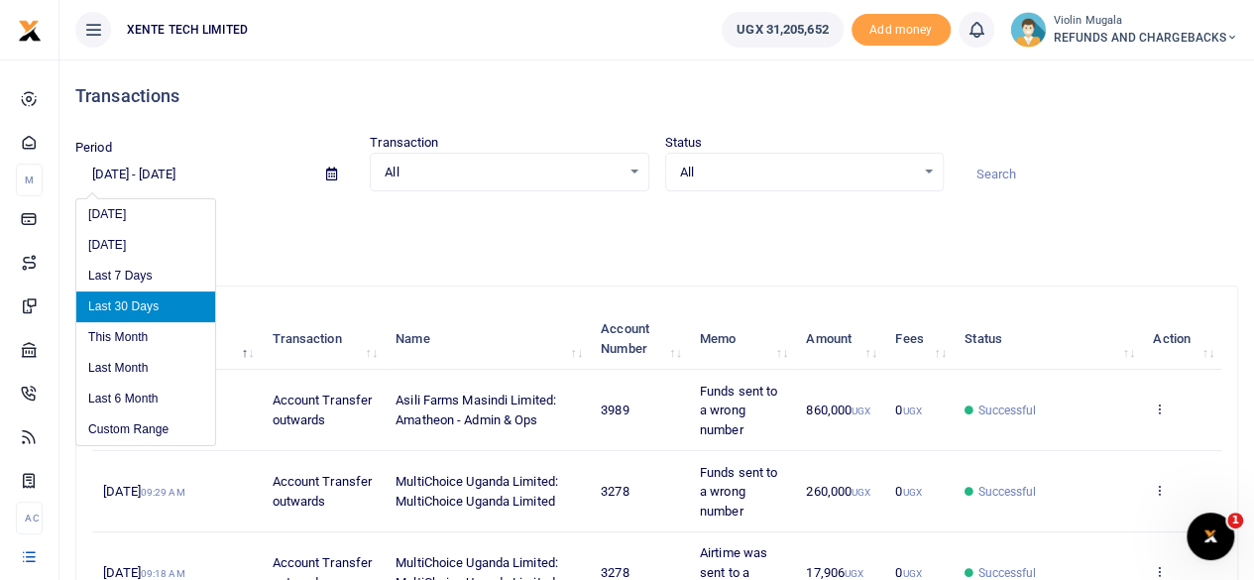
click at [159, 164] on input "[DATE] - [DATE]" at bounding box center [192, 175] width 235 height 34
click at [127, 433] on li "Custom Range" at bounding box center [145, 429] width 139 height 31
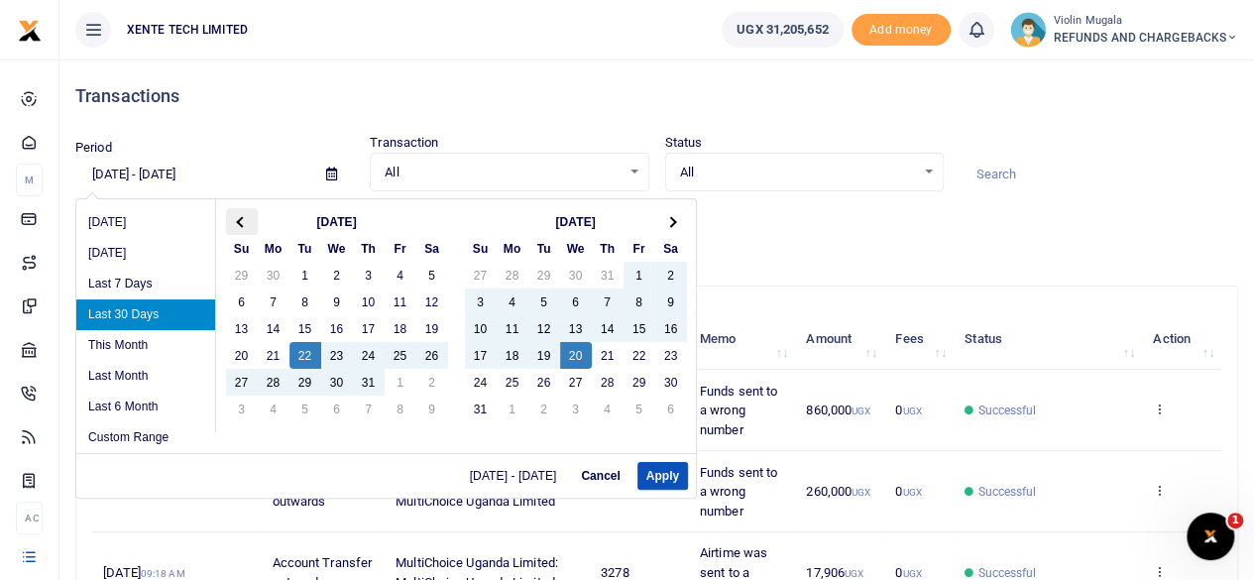
click at [240, 229] on th at bounding box center [242, 221] width 32 height 27
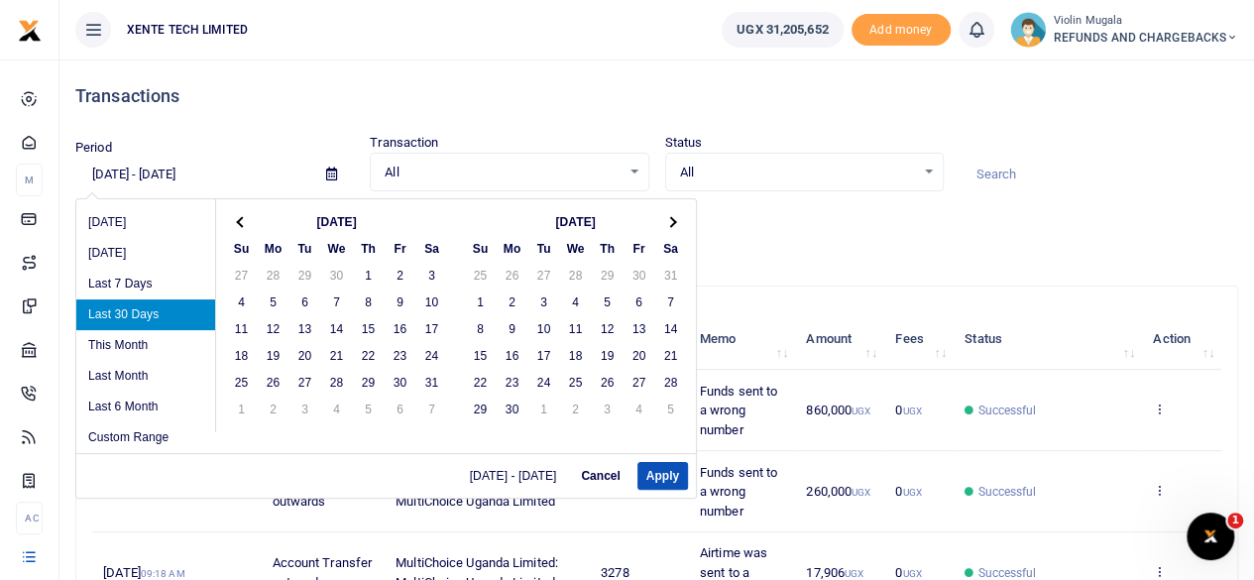
click at [240, 229] on th at bounding box center [242, 221] width 32 height 27
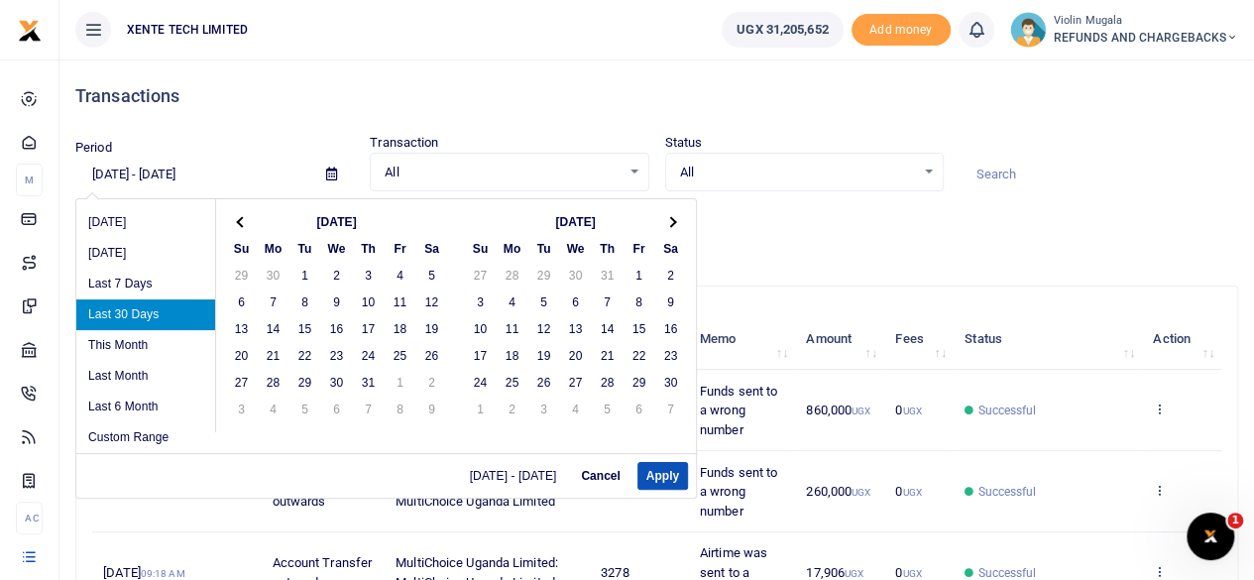
click at [240, 229] on th at bounding box center [242, 221] width 32 height 27
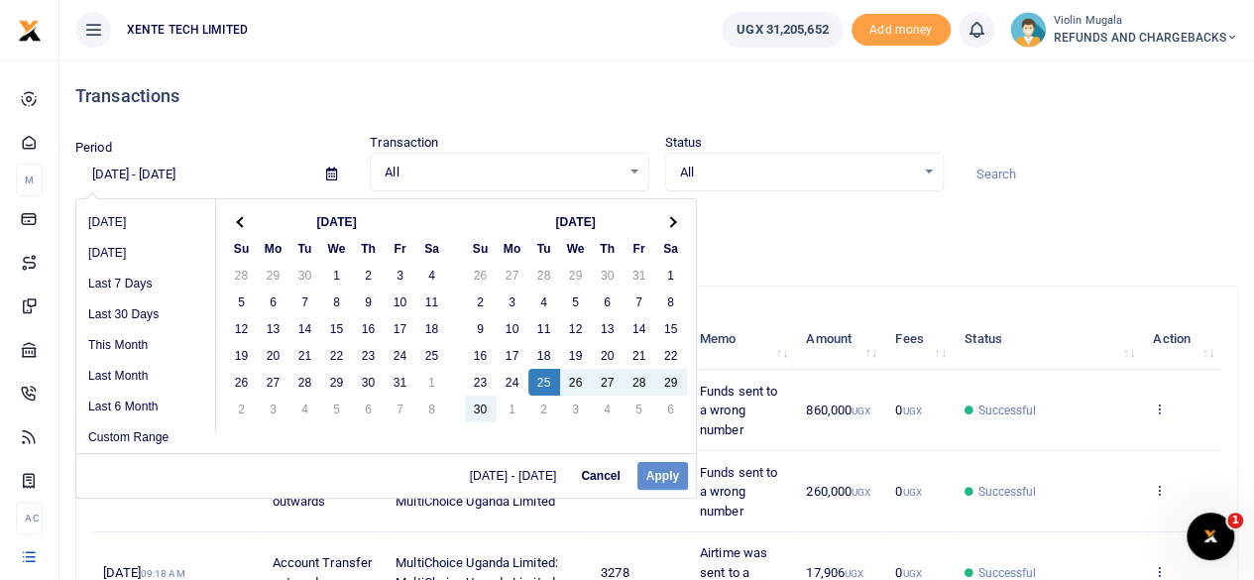
click at [658, 477] on div "07/22/2025 - 08/20/2025 Cancel Apply" at bounding box center [385, 475] width 619 height 45
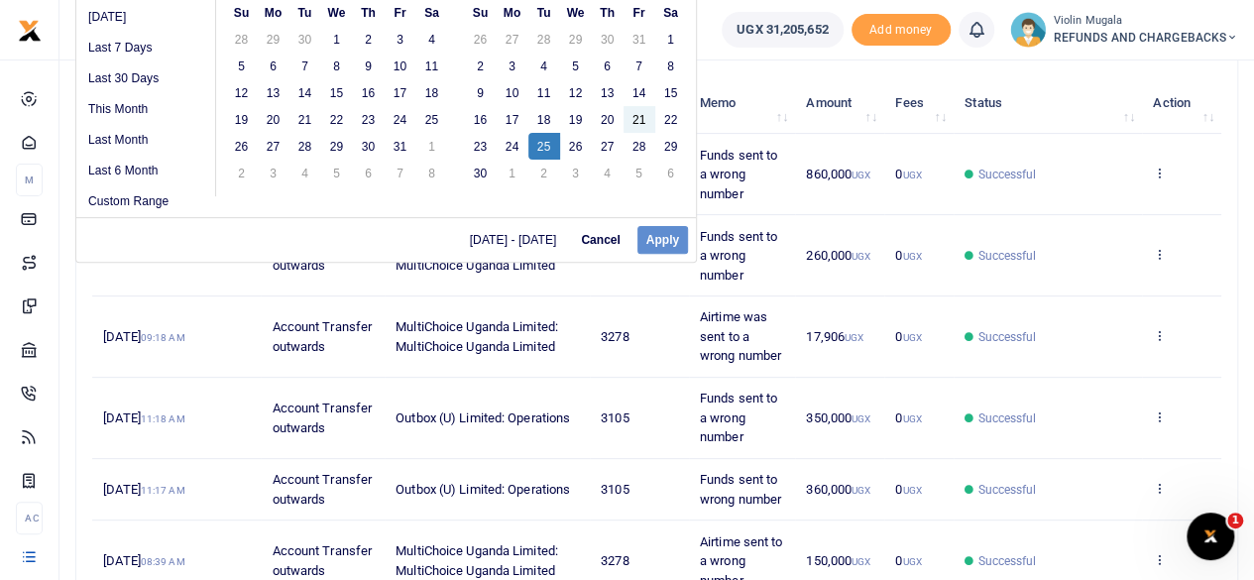
scroll to position [228, 0]
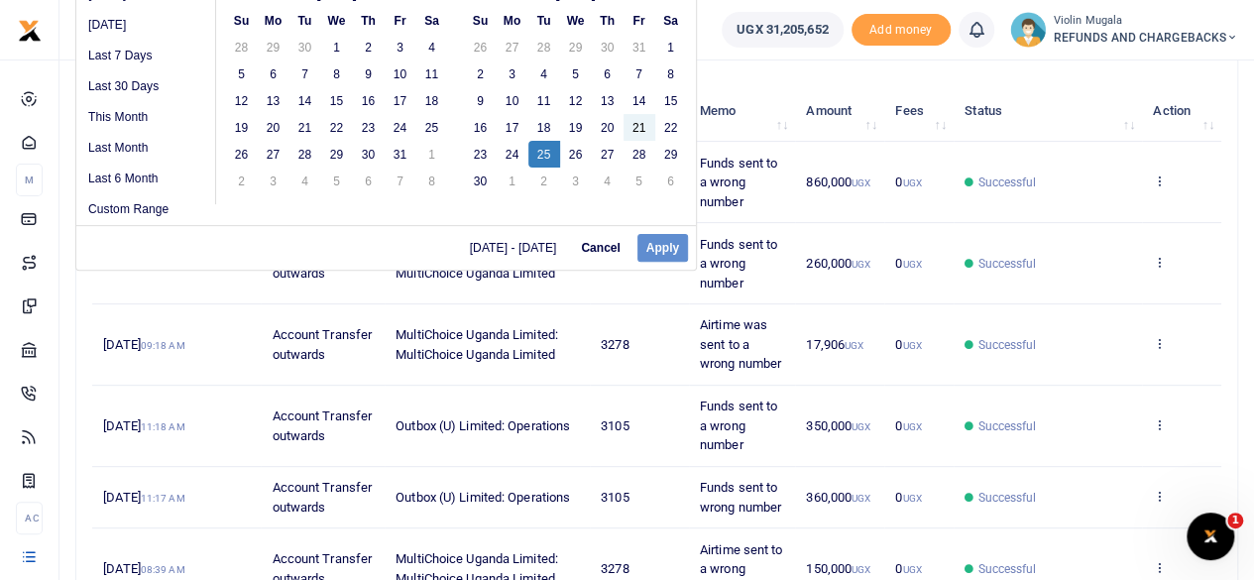
click at [591, 244] on button "Cancel" at bounding box center [600, 248] width 56 height 28
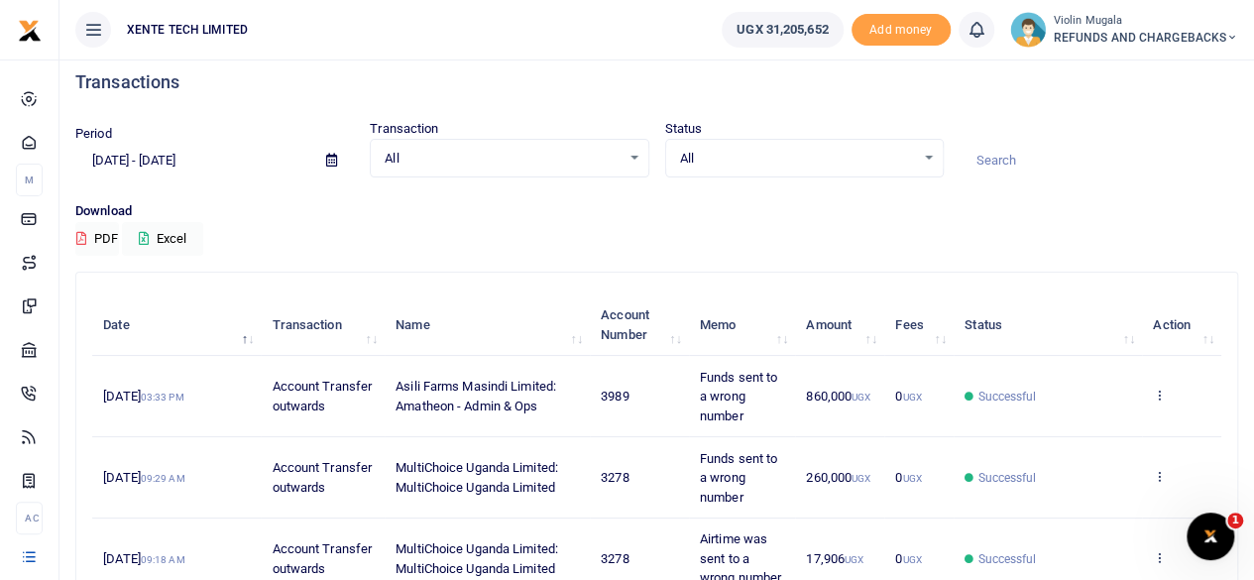
scroll to position [0, 0]
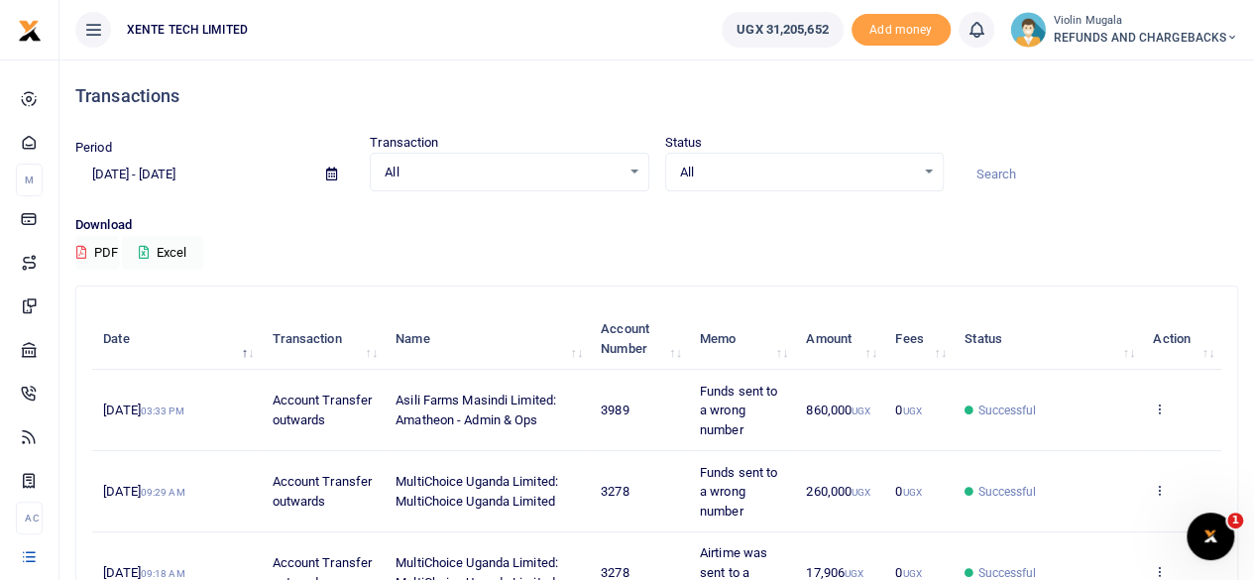
click at [170, 168] on input "[DATE] - [DATE]" at bounding box center [192, 175] width 235 height 34
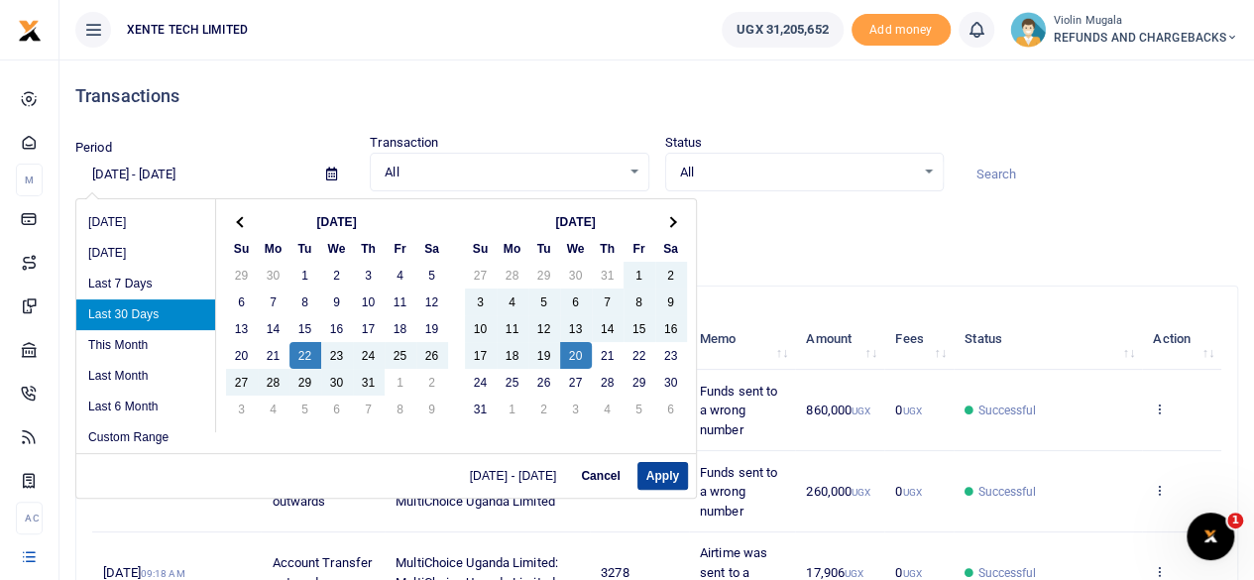
click at [652, 470] on button "Apply" at bounding box center [662, 476] width 51 height 28
click at [160, 176] on input "[DATE] - [DATE]" at bounding box center [192, 175] width 235 height 34
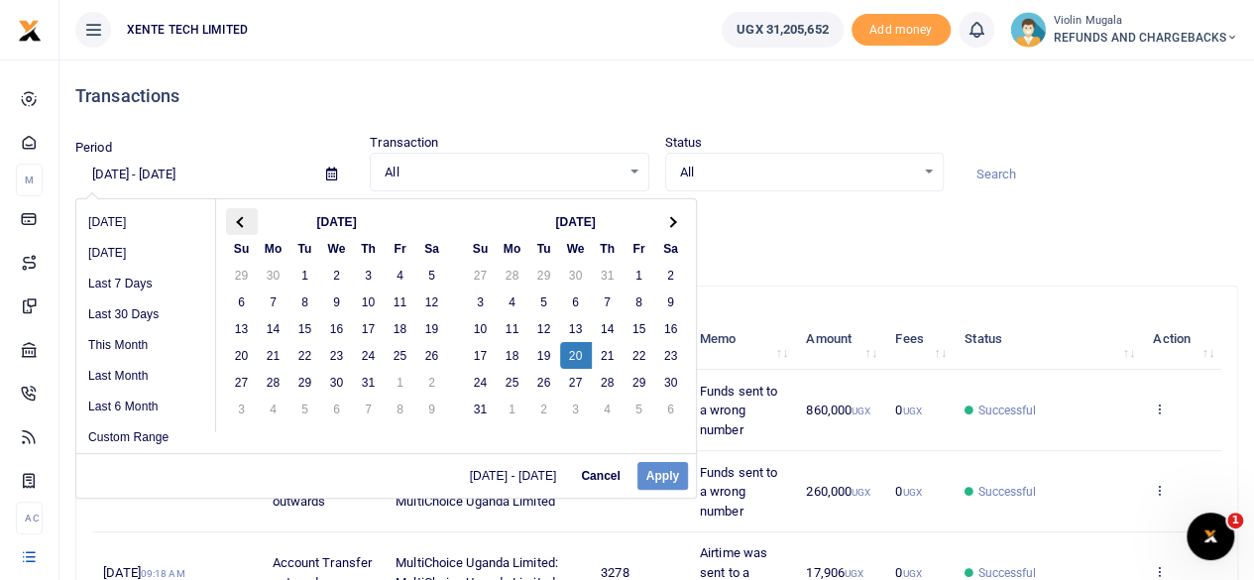
click at [235, 225] on th at bounding box center [242, 221] width 32 height 27
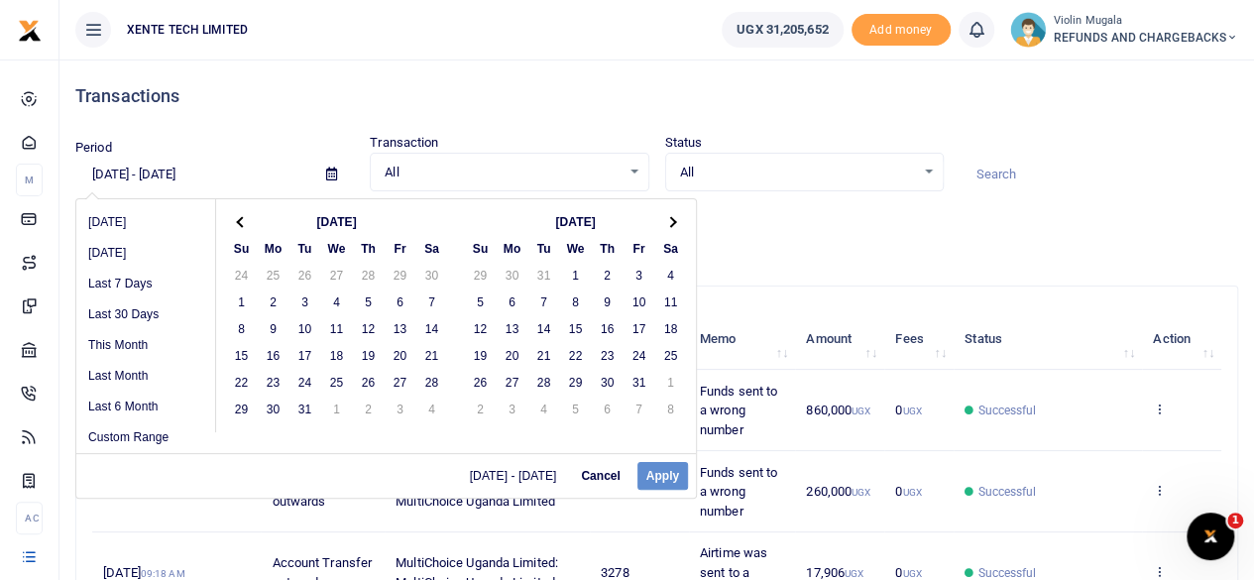
click at [235, 225] on th at bounding box center [242, 221] width 32 height 27
click at [245, 216] on th at bounding box center [242, 221] width 32 height 27
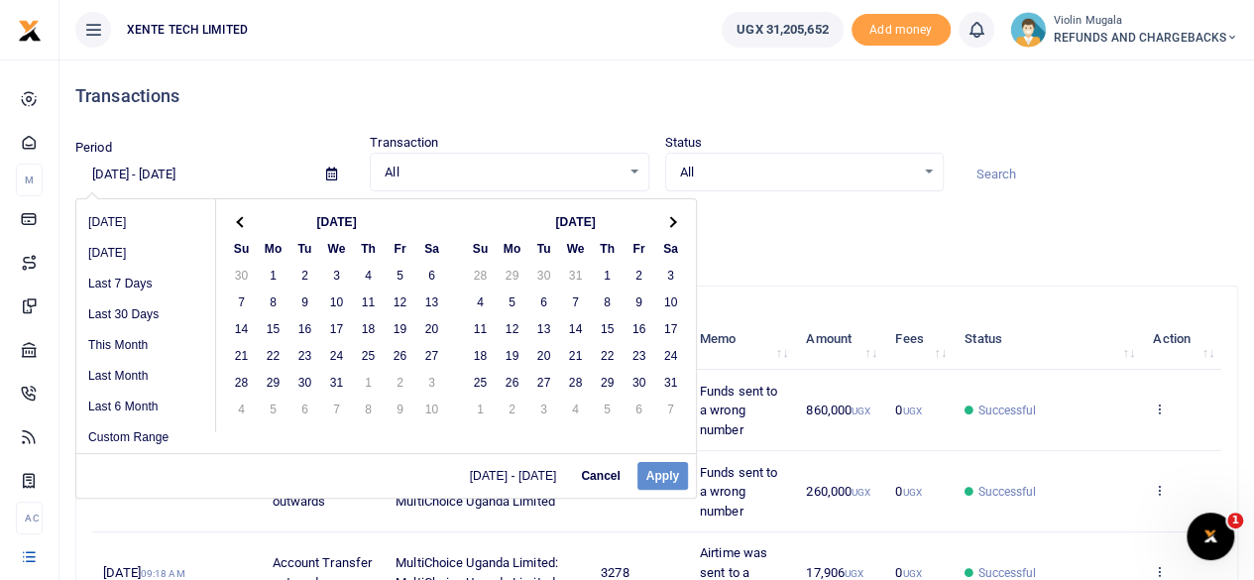
click at [245, 216] on th at bounding box center [242, 221] width 32 height 27
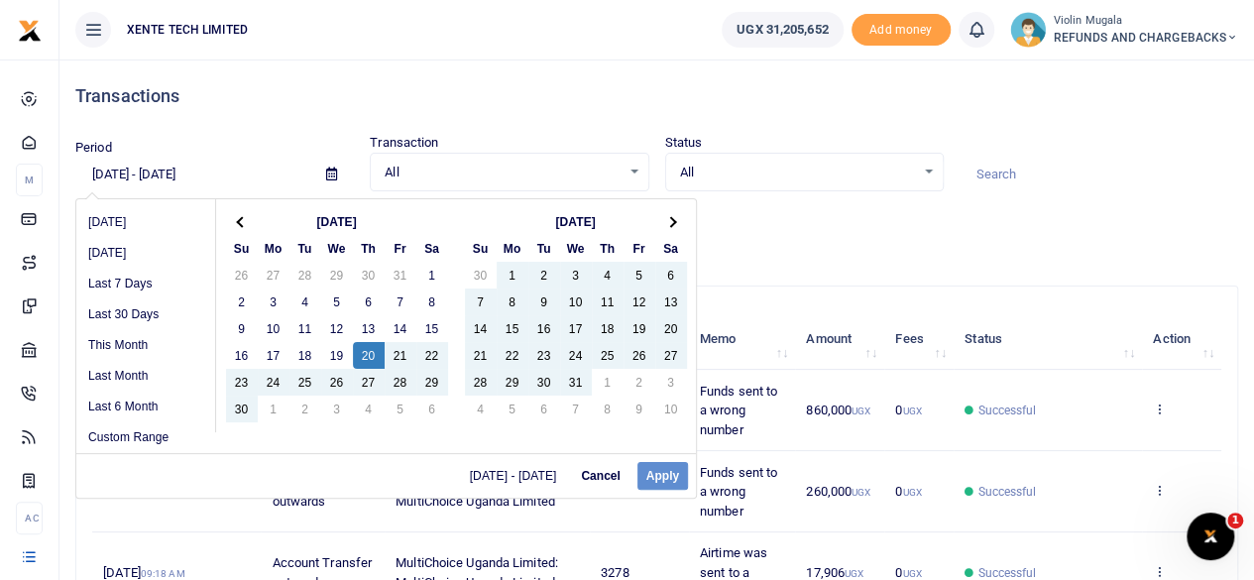
click at [658, 483] on div "[DATE] - [DATE] Cancel Apply" at bounding box center [385, 475] width 619 height 45
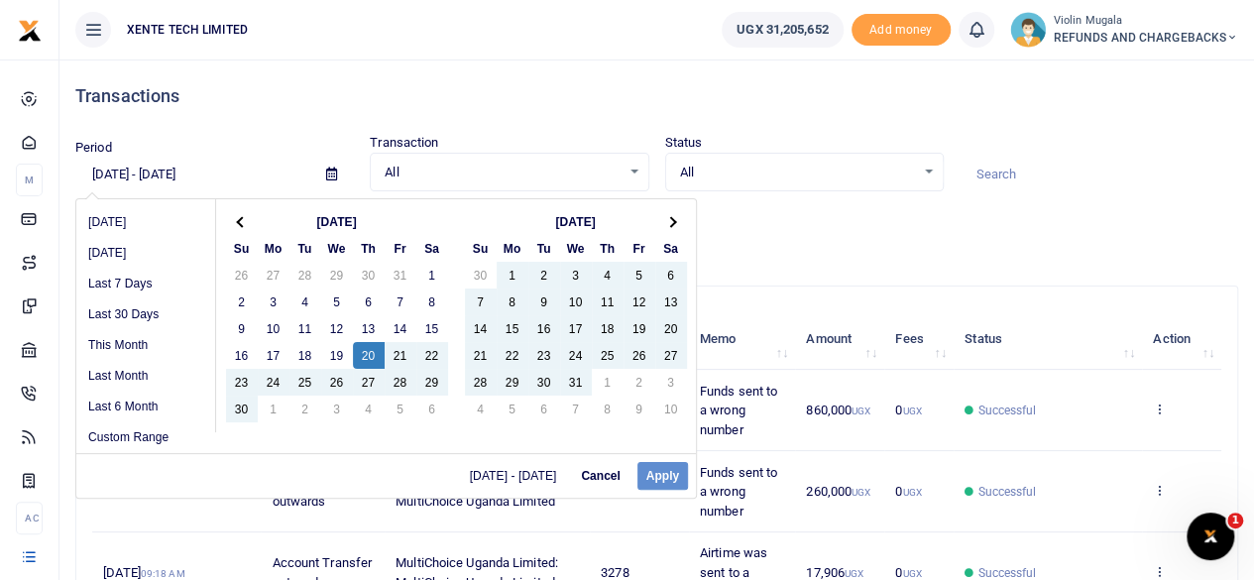
click at [658, 483] on div "[DATE] - [DATE] Cancel Apply" at bounding box center [385, 475] width 619 height 45
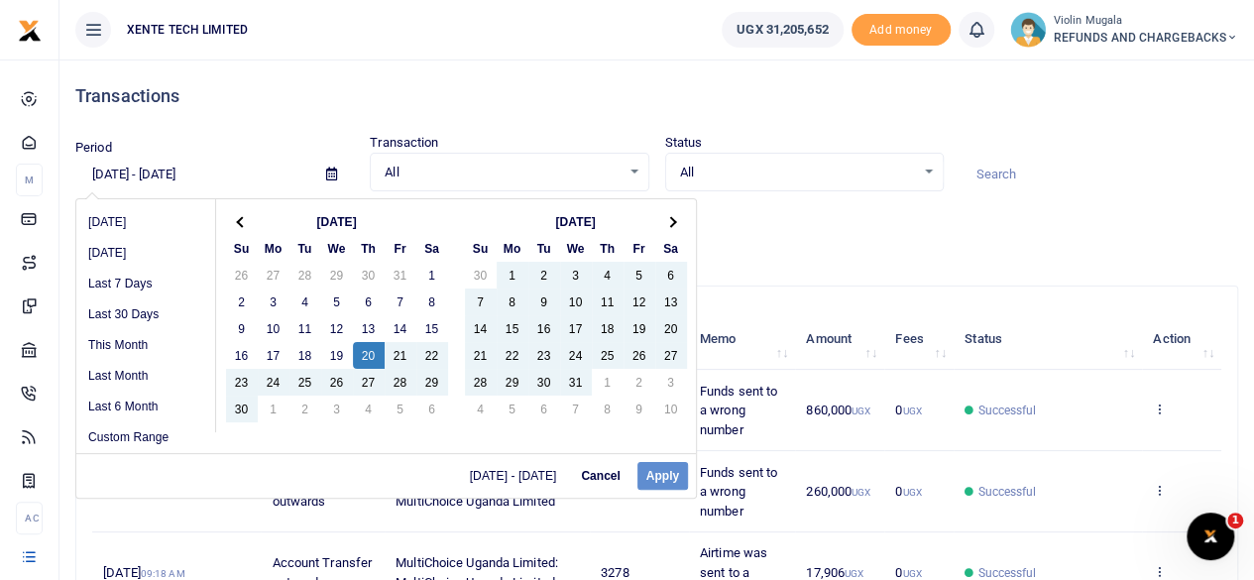
click at [658, 483] on div "[DATE] - [DATE] Cancel Apply" at bounding box center [385, 475] width 619 height 45
click at [594, 468] on button "Cancel" at bounding box center [600, 476] width 56 height 28
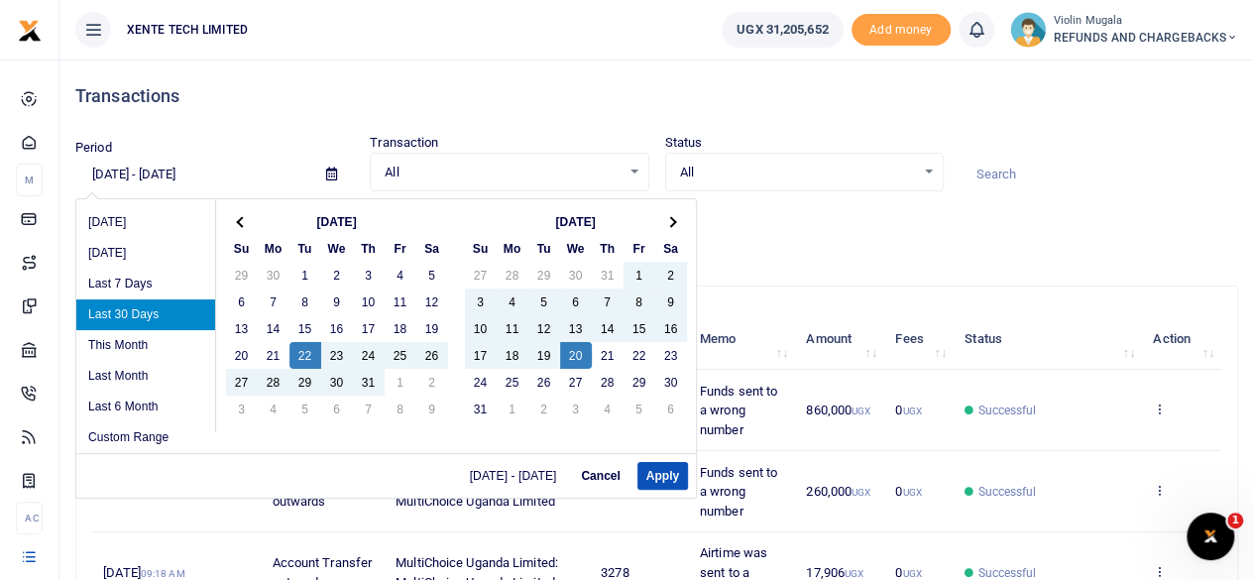
click at [222, 164] on input "[DATE] - [DATE]" at bounding box center [192, 175] width 235 height 34
click at [652, 474] on button "Apply" at bounding box center [662, 476] width 51 height 28
click at [218, 178] on input "[DATE] - [DATE]" at bounding box center [192, 175] width 235 height 34
click at [242, 216] on th at bounding box center [242, 221] width 32 height 27
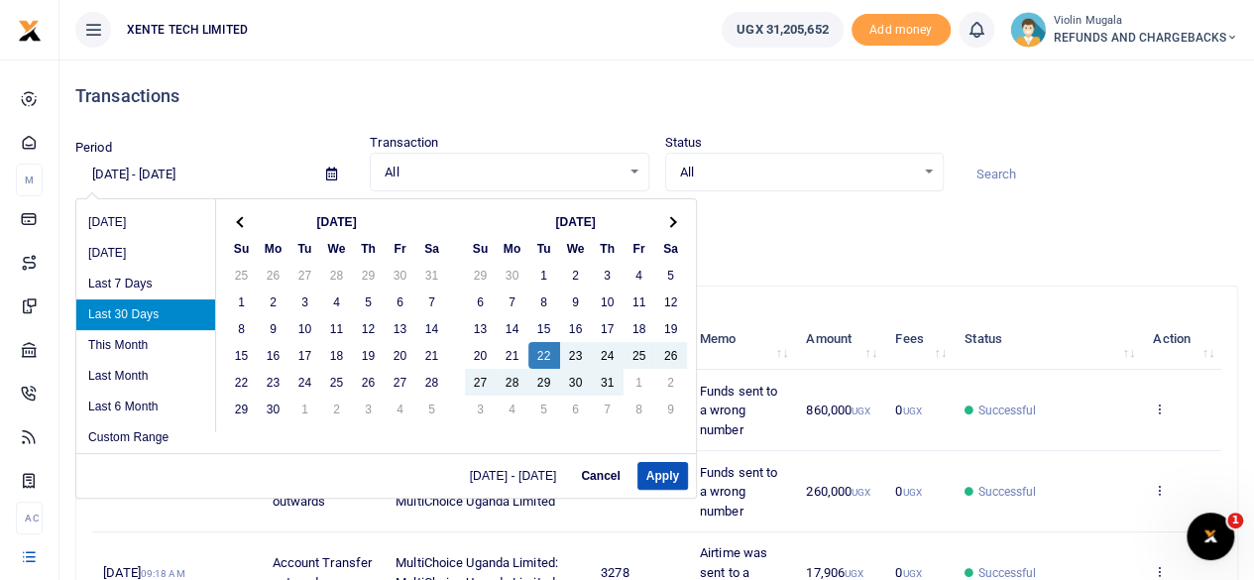
click at [242, 216] on th at bounding box center [242, 221] width 32 height 27
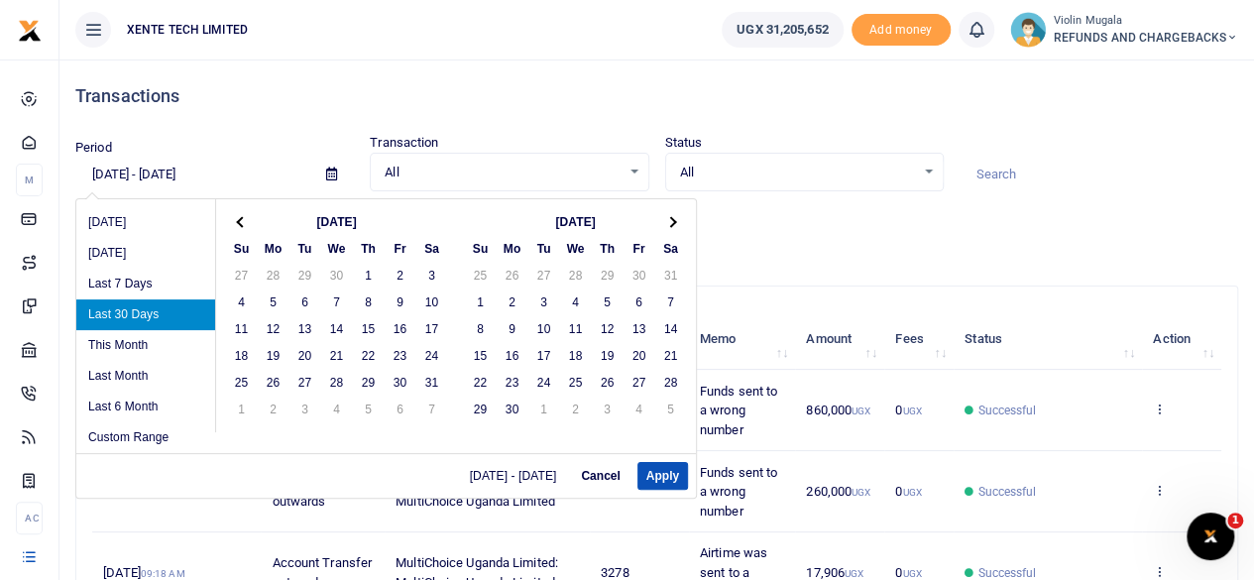
click at [242, 216] on th at bounding box center [242, 221] width 32 height 27
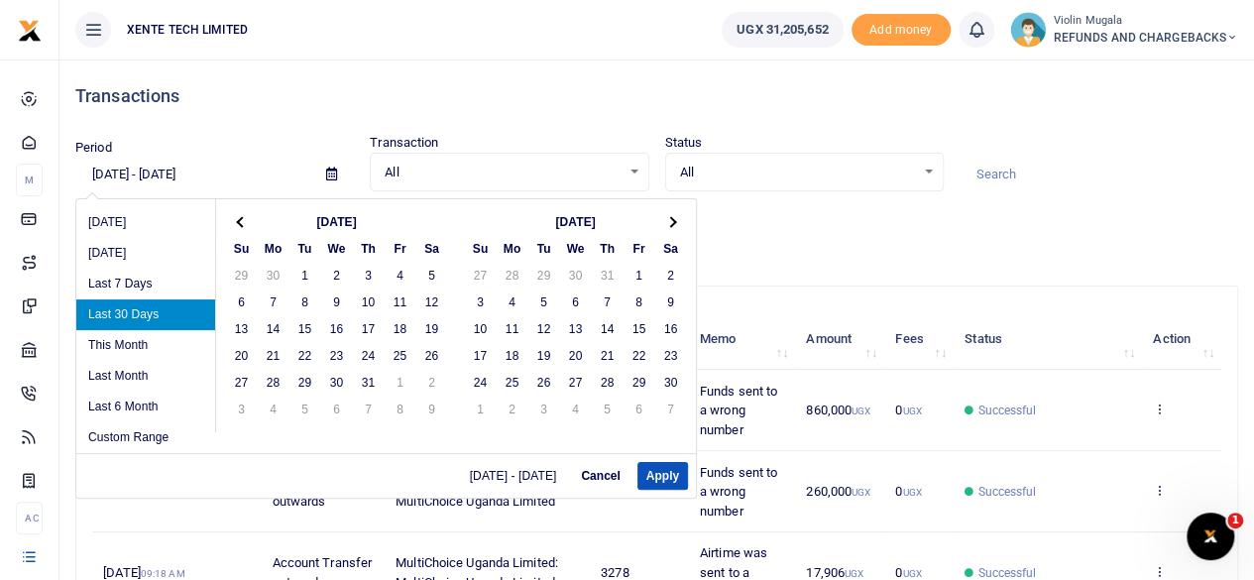
click at [242, 216] on th at bounding box center [242, 221] width 32 height 27
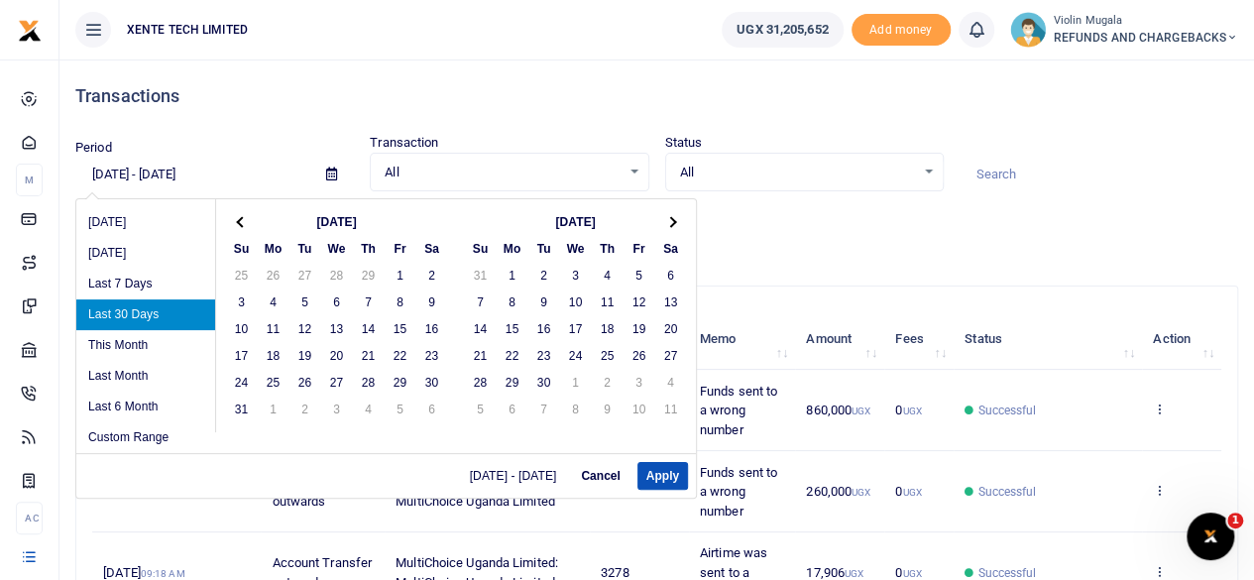
click at [242, 216] on th at bounding box center [242, 221] width 32 height 27
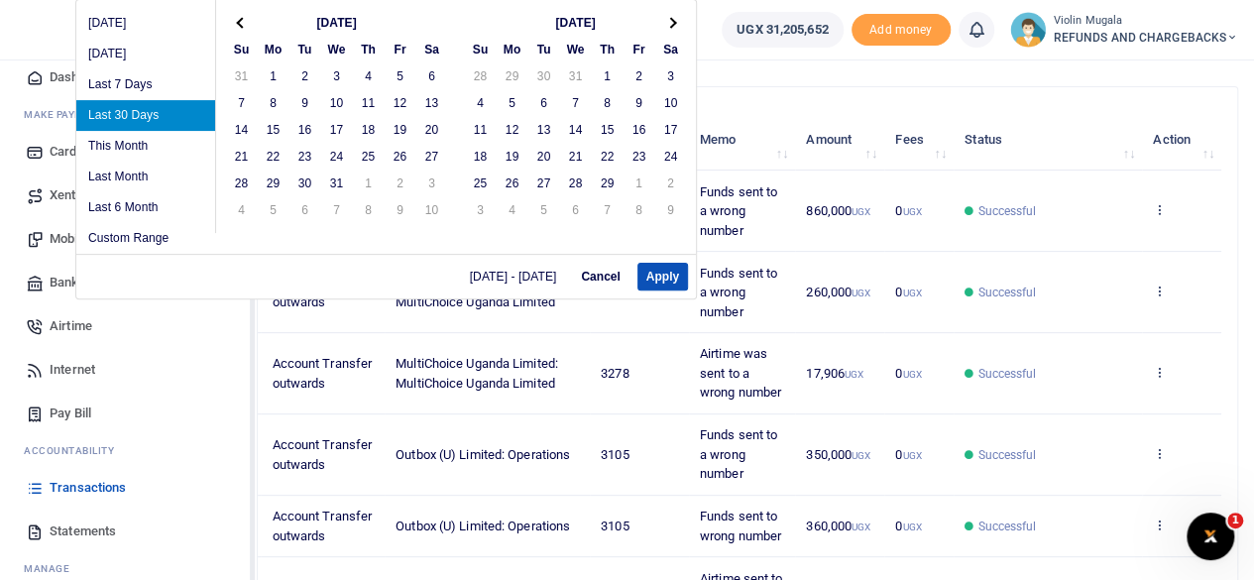
scroll to position [82, 0]
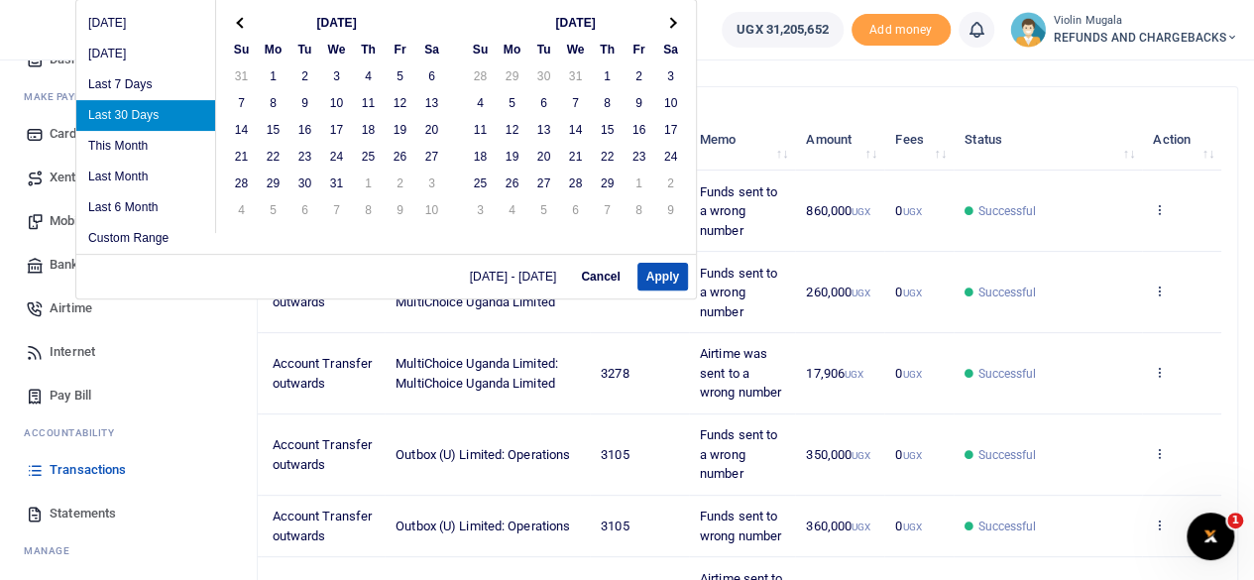
click at [70, 504] on span "Statements" at bounding box center [83, 513] width 66 height 20
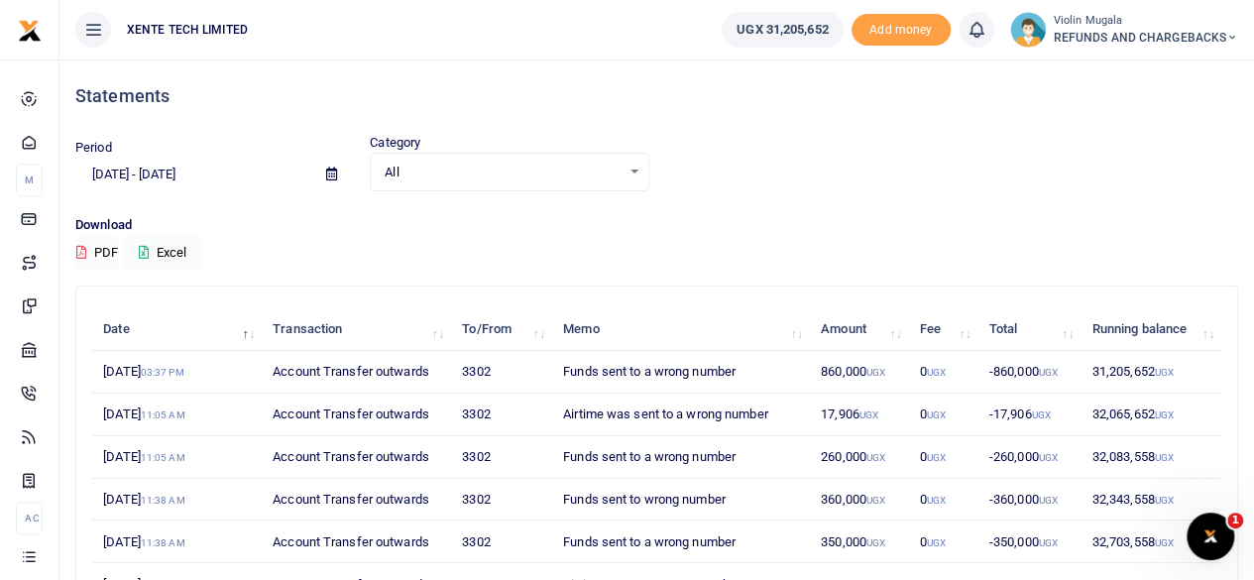
click at [188, 161] on input "[DATE] - [DATE]" at bounding box center [192, 175] width 235 height 34
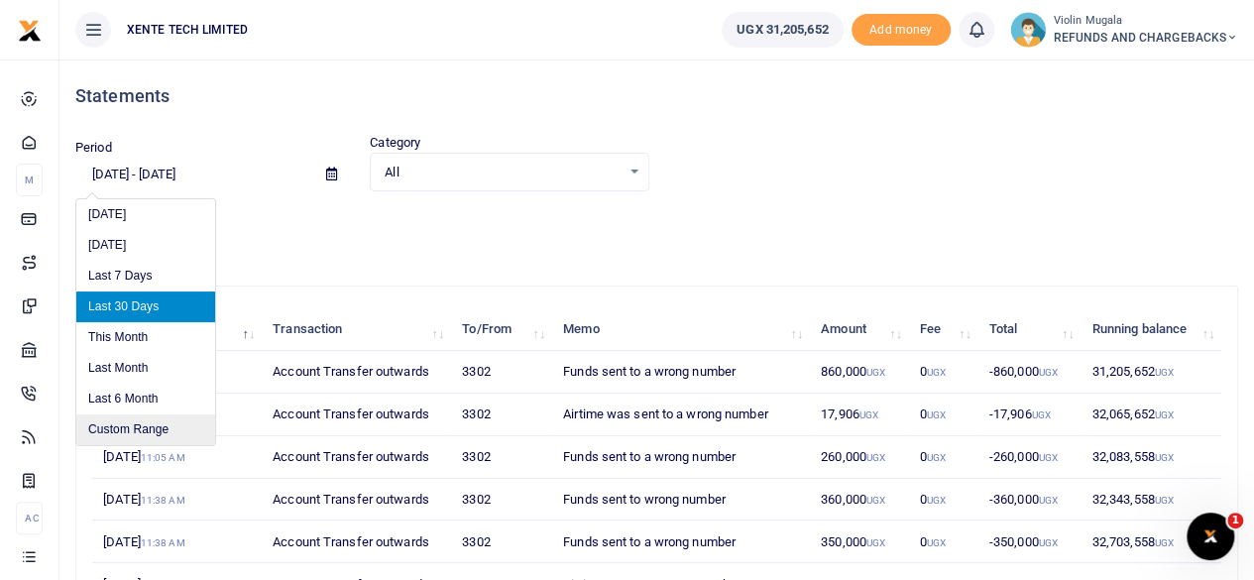
click at [145, 422] on li "Custom Range" at bounding box center [145, 429] width 139 height 31
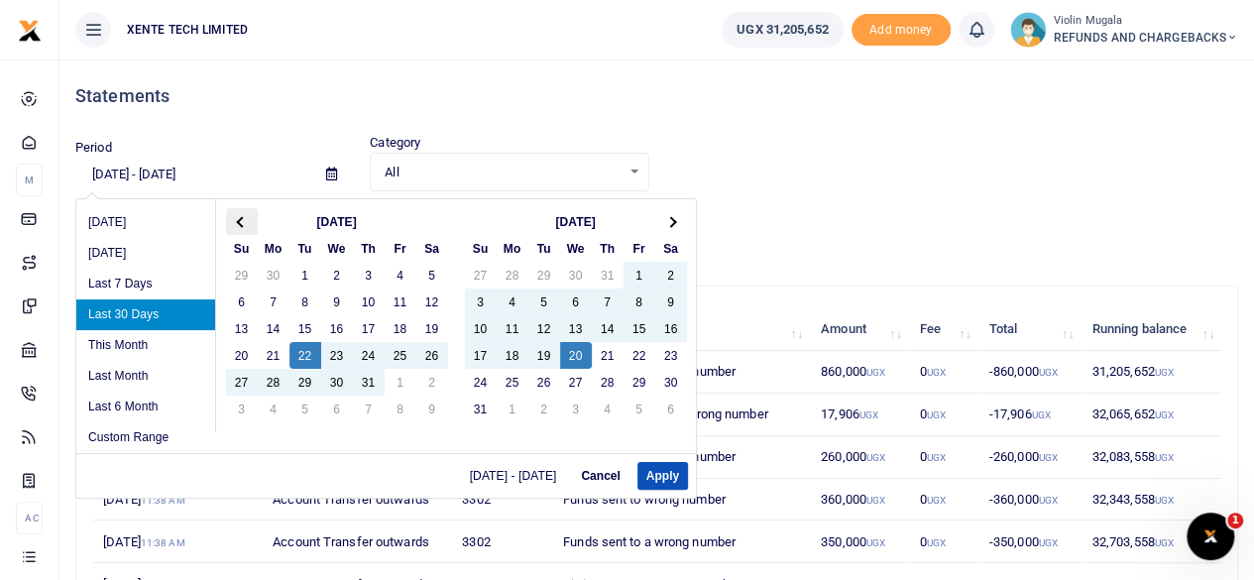
click at [244, 215] on th at bounding box center [242, 221] width 32 height 27
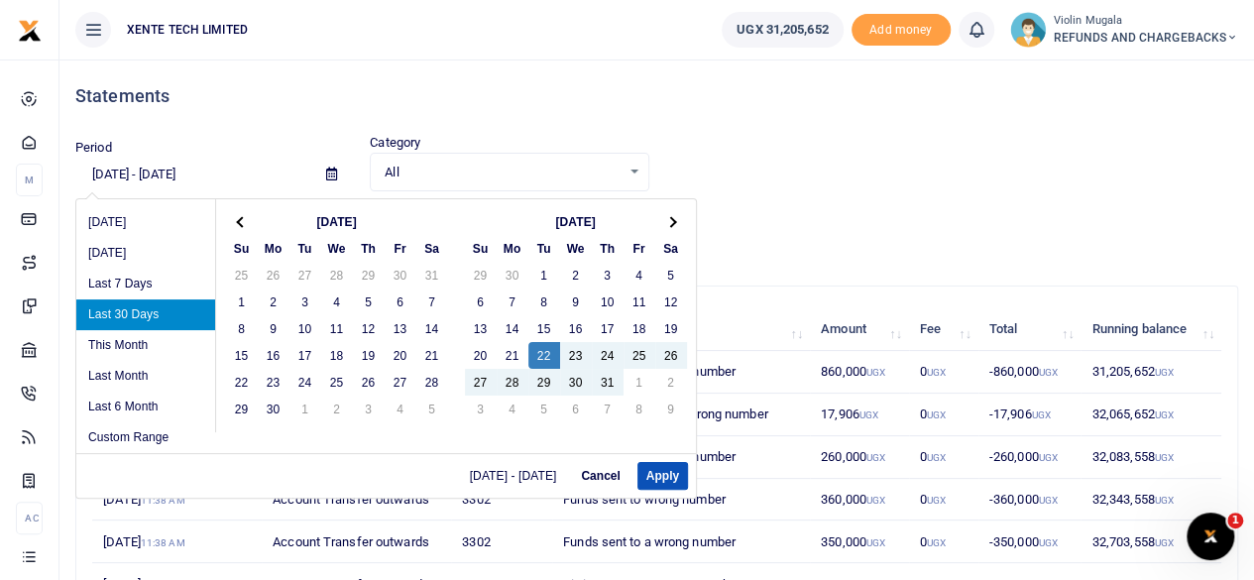
click at [244, 215] on th at bounding box center [242, 221] width 32 height 27
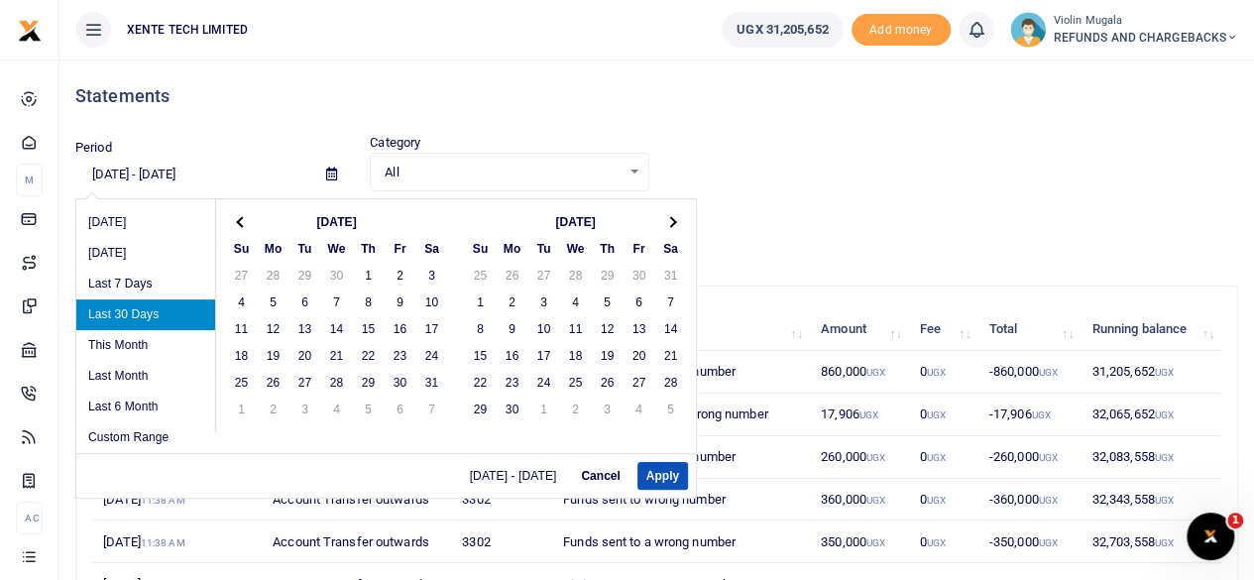
click at [244, 215] on th at bounding box center [242, 221] width 32 height 27
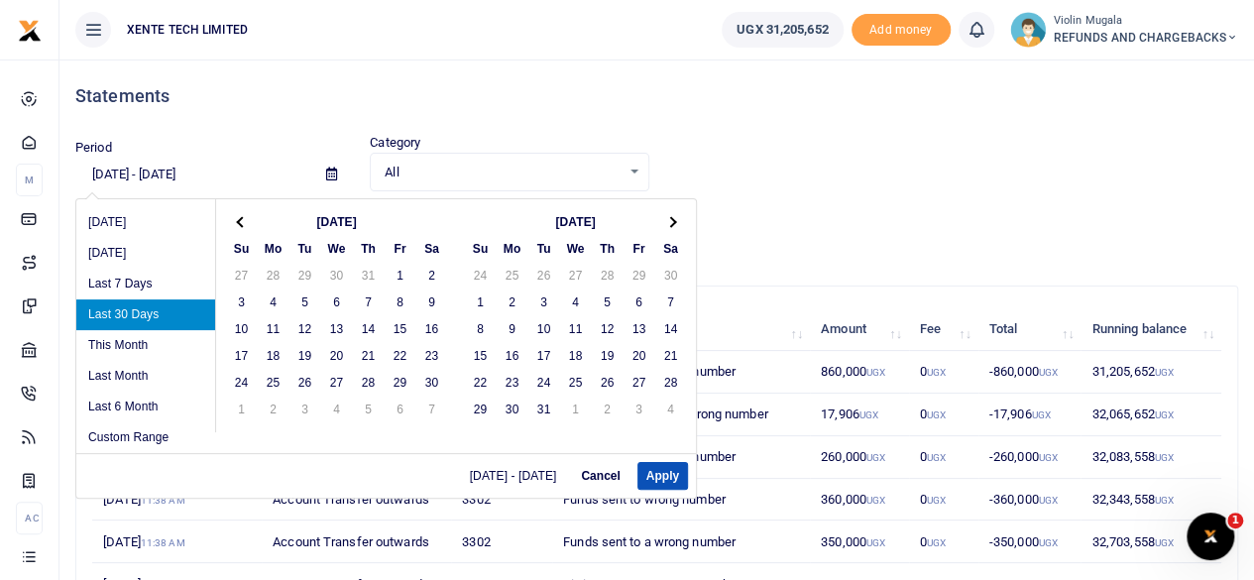
click at [244, 215] on th at bounding box center [242, 221] width 32 height 27
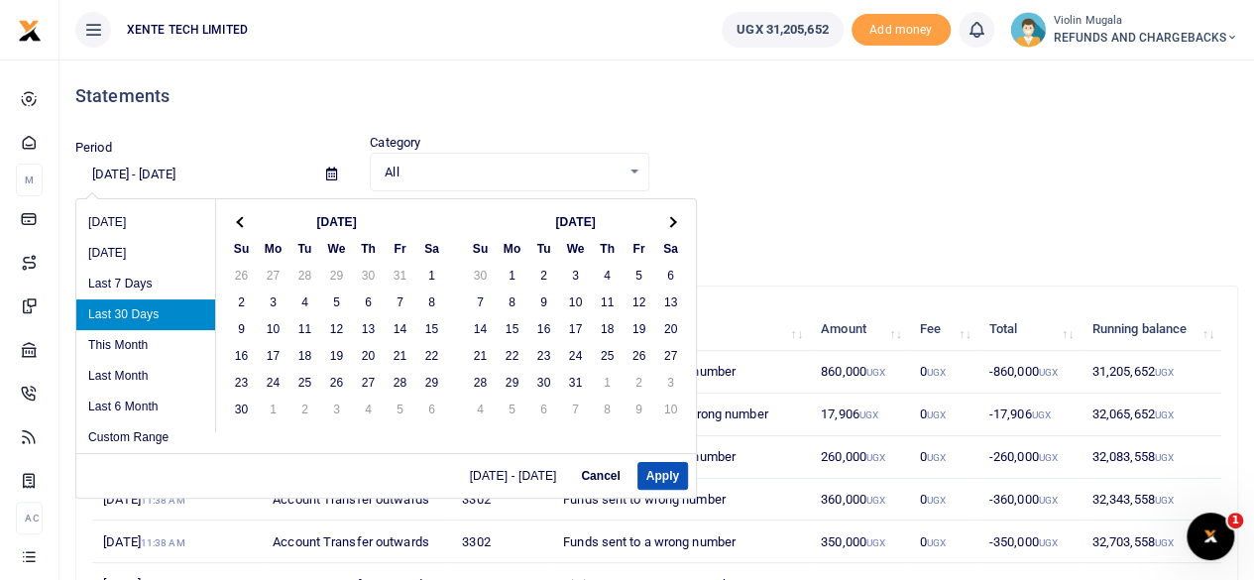
click at [244, 215] on th at bounding box center [242, 221] width 32 height 27
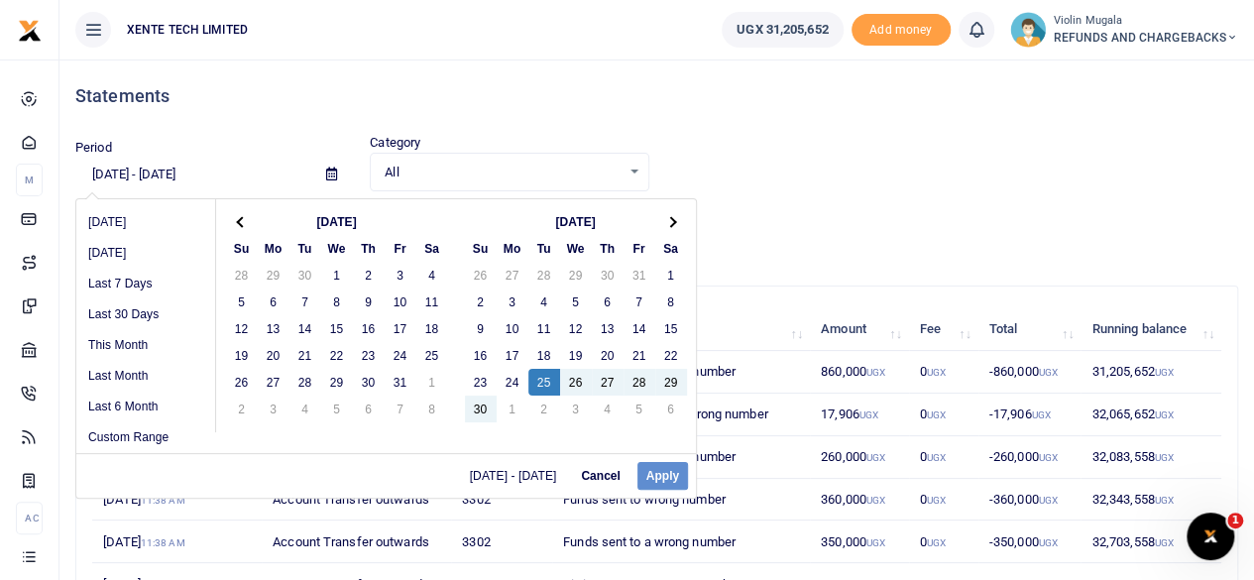
click at [663, 476] on div "[DATE] - [DATE] Cancel Apply" at bounding box center [385, 475] width 619 height 45
click at [663, 476] on div "07/22/2025 - 08/20/2025 Cancel Apply" at bounding box center [385, 475] width 619 height 45
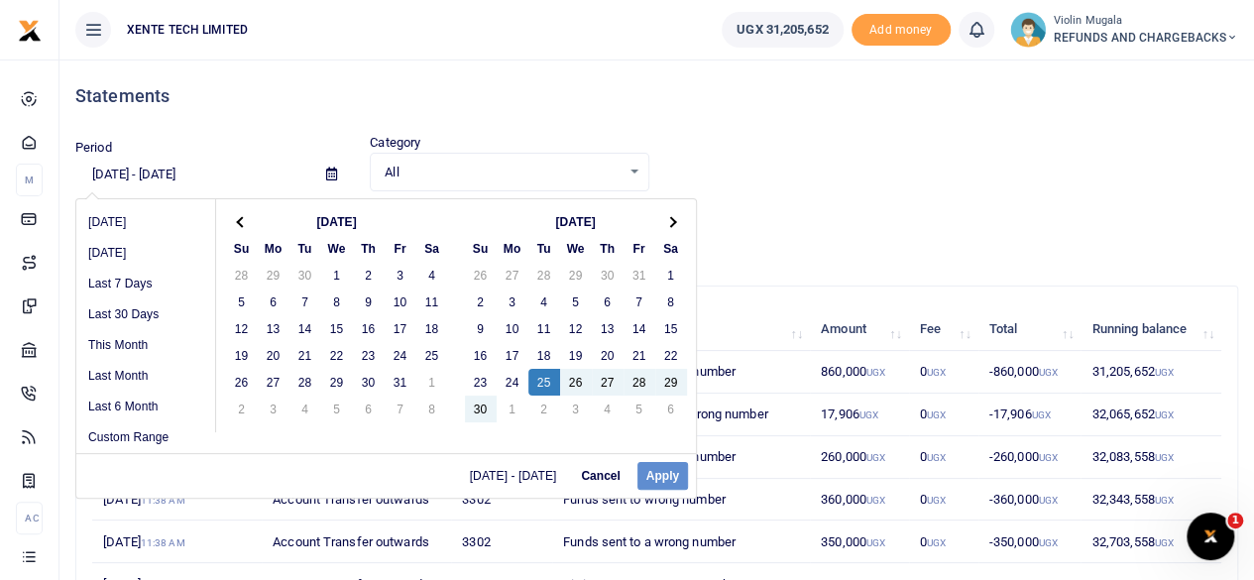
click at [665, 473] on div "07/22/2025 - 08/20/2025 Cancel Apply" at bounding box center [385, 475] width 619 height 45
click at [657, 471] on div "07/22/2025 - 08/20/2025 Cancel Apply" at bounding box center [385, 475] width 619 height 45
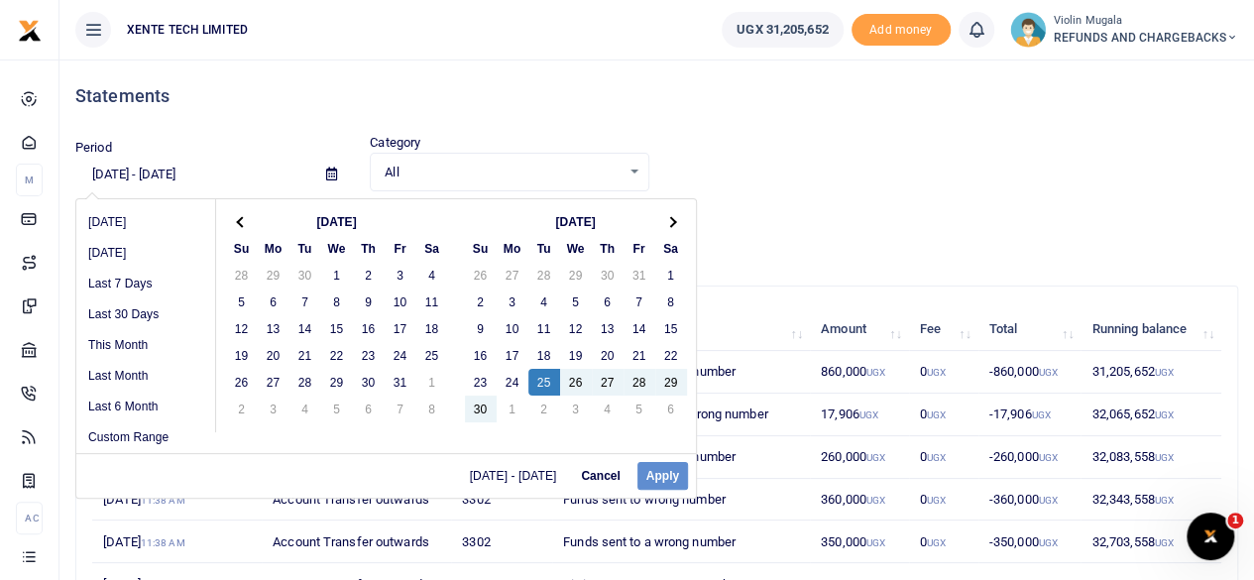
click at [657, 471] on div "07/22/2025 - 08/20/2025 Cancel Apply" at bounding box center [385, 475] width 619 height 45
click at [660, 477] on div "07/22/2025 - 08/20/2025 Cancel Apply" at bounding box center [385, 475] width 619 height 45
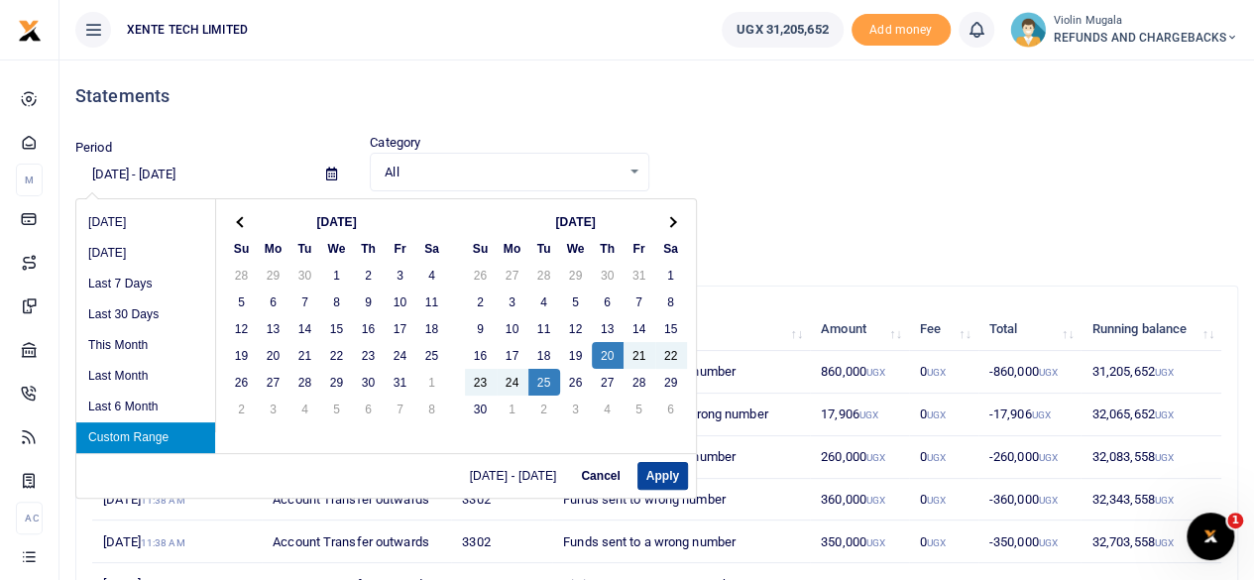
click at [668, 478] on button "Apply" at bounding box center [662, 476] width 51 height 28
type input "06/20/2024 - 06/25/2024"
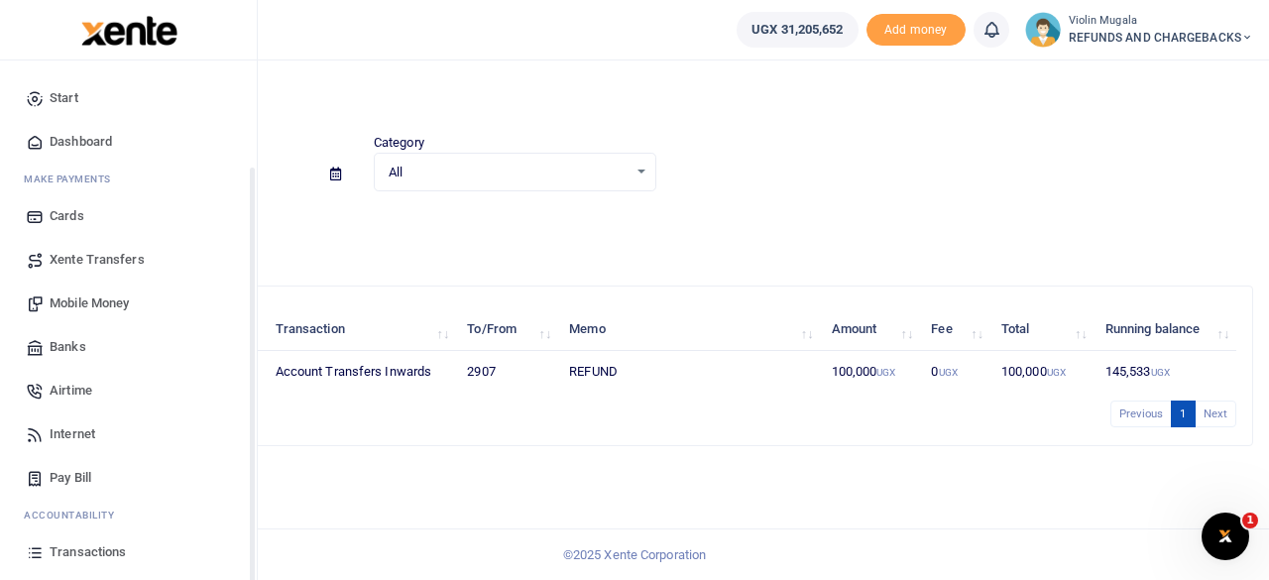
scroll to position [127, 0]
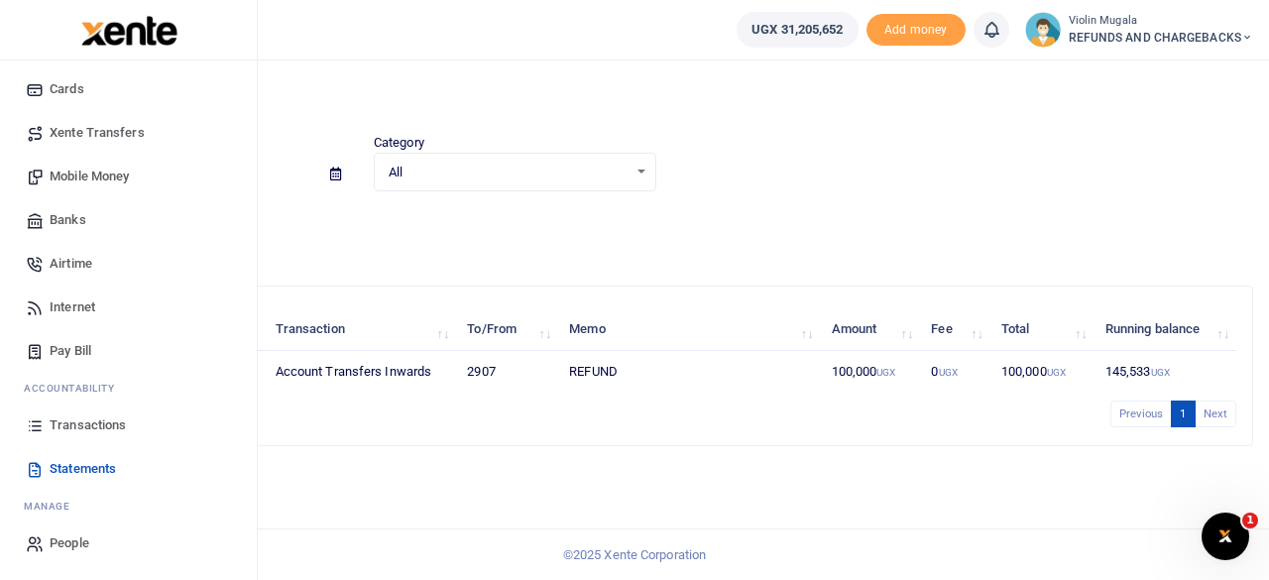
click at [107, 428] on span "Transactions" at bounding box center [88, 425] width 76 height 20
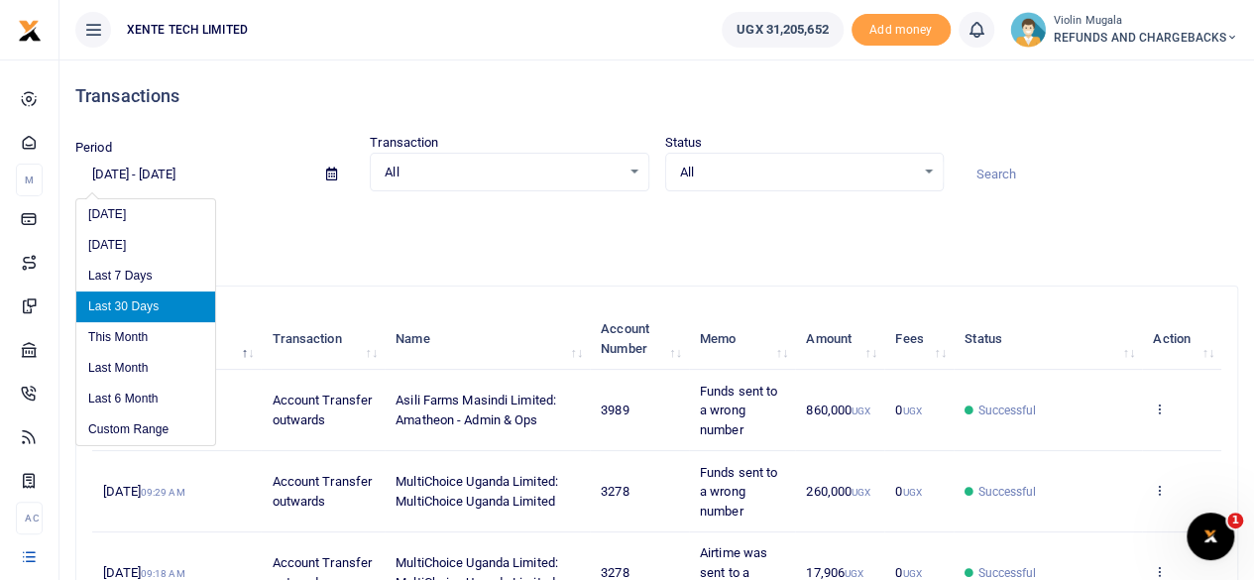
click at [171, 175] on input "[DATE] - [DATE]" at bounding box center [192, 175] width 235 height 34
click at [129, 427] on li "Custom Range" at bounding box center [145, 429] width 139 height 31
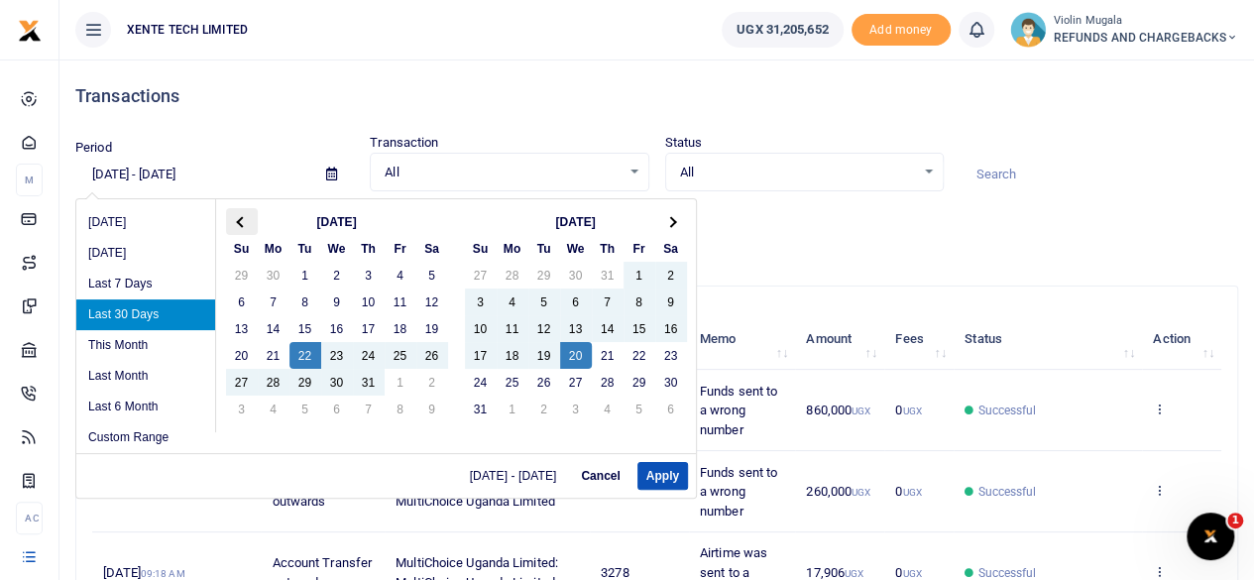
click at [243, 229] on th at bounding box center [242, 221] width 32 height 27
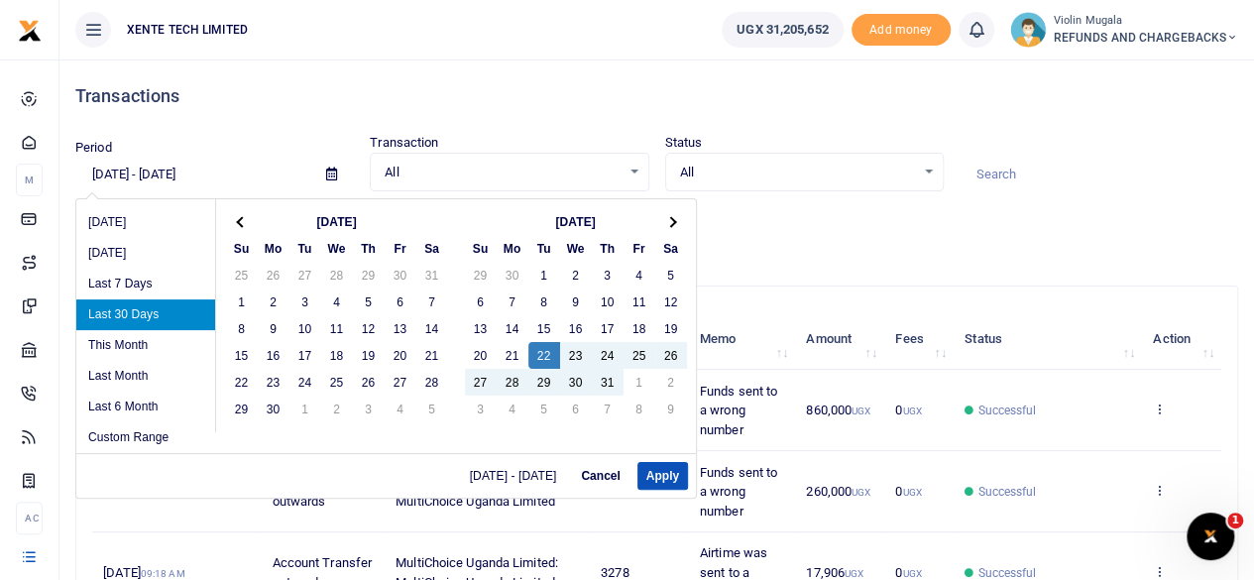
click at [243, 229] on th at bounding box center [242, 221] width 32 height 27
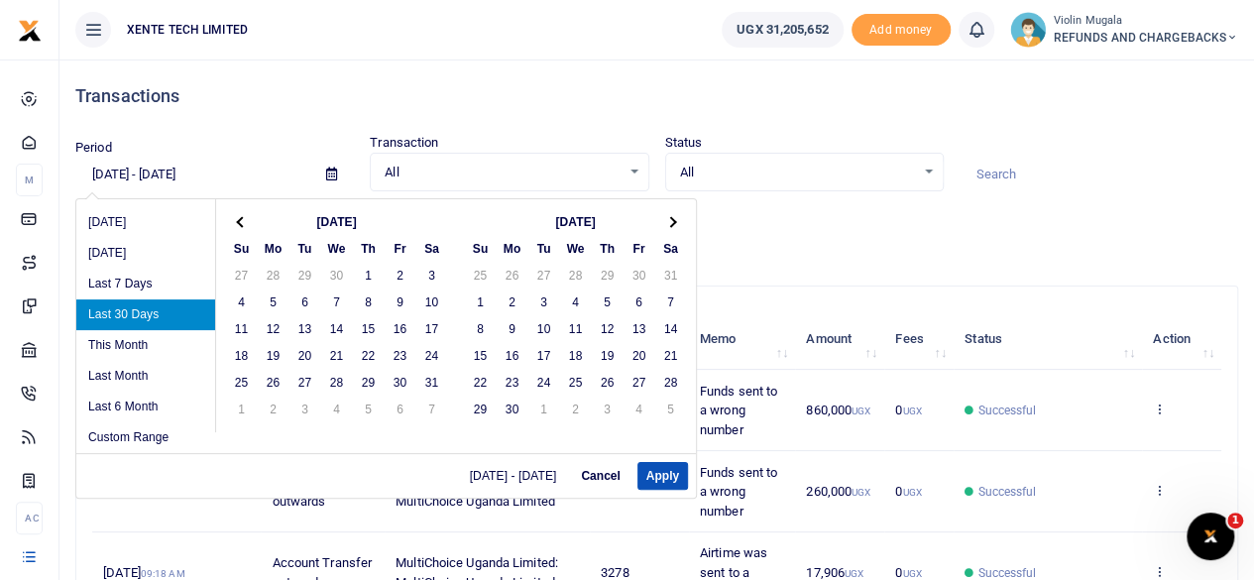
click at [243, 229] on th at bounding box center [242, 221] width 32 height 27
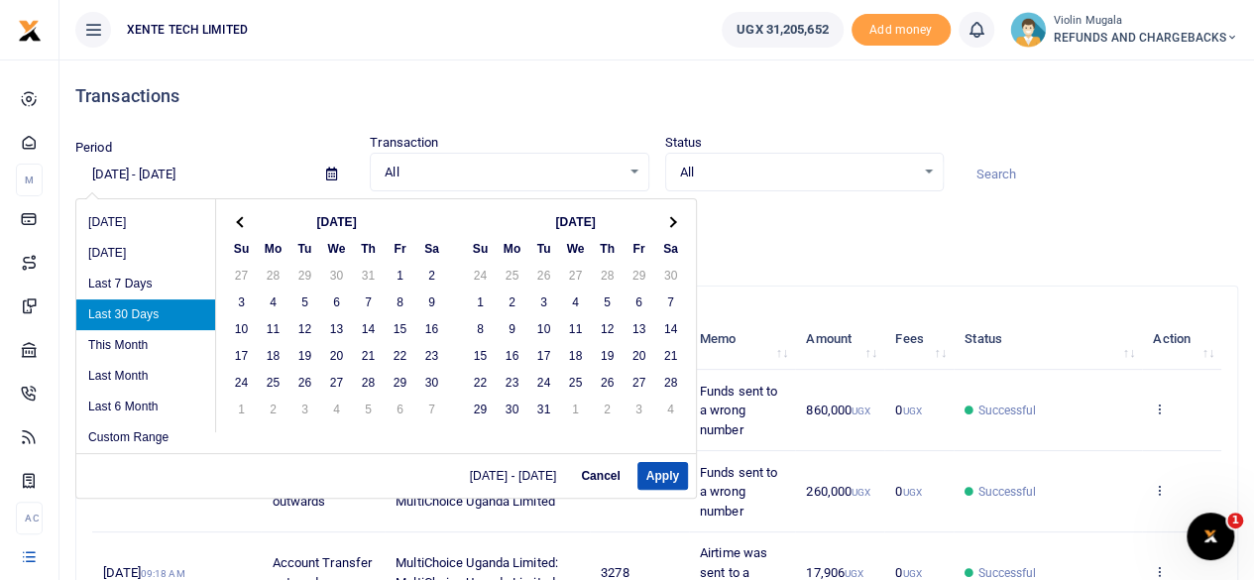
click at [243, 229] on th at bounding box center [242, 221] width 32 height 27
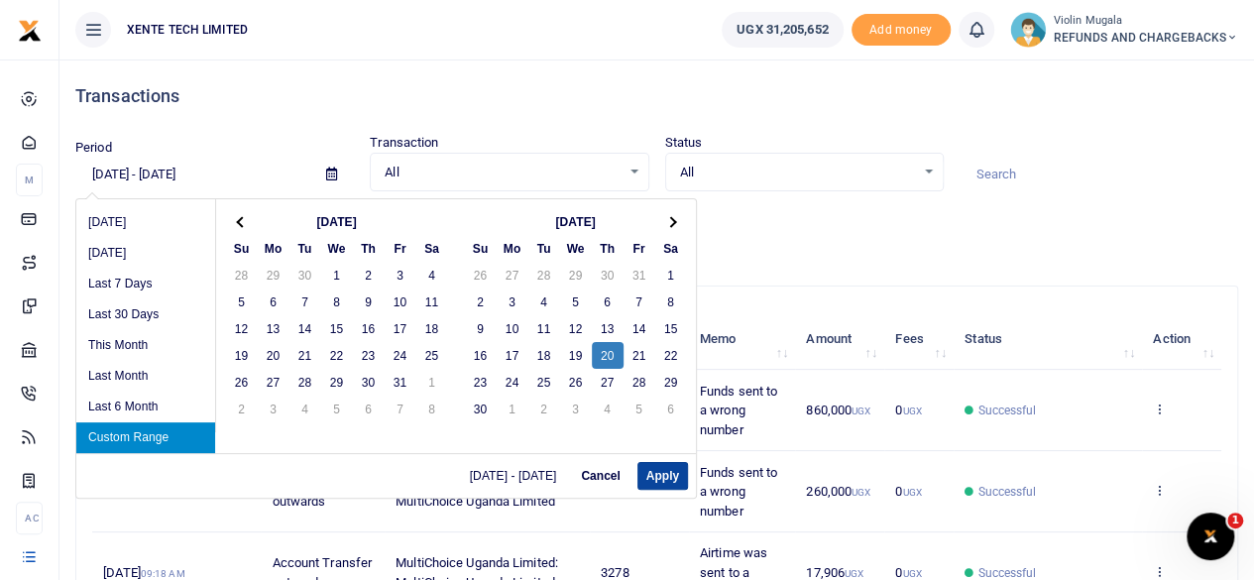
click at [663, 471] on button "Apply" at bounding box center [662, 476] width 51 height 28
type input "[DATE] - [DATE]"
